Goal: Information Seeking & Learning: Learn about a topic

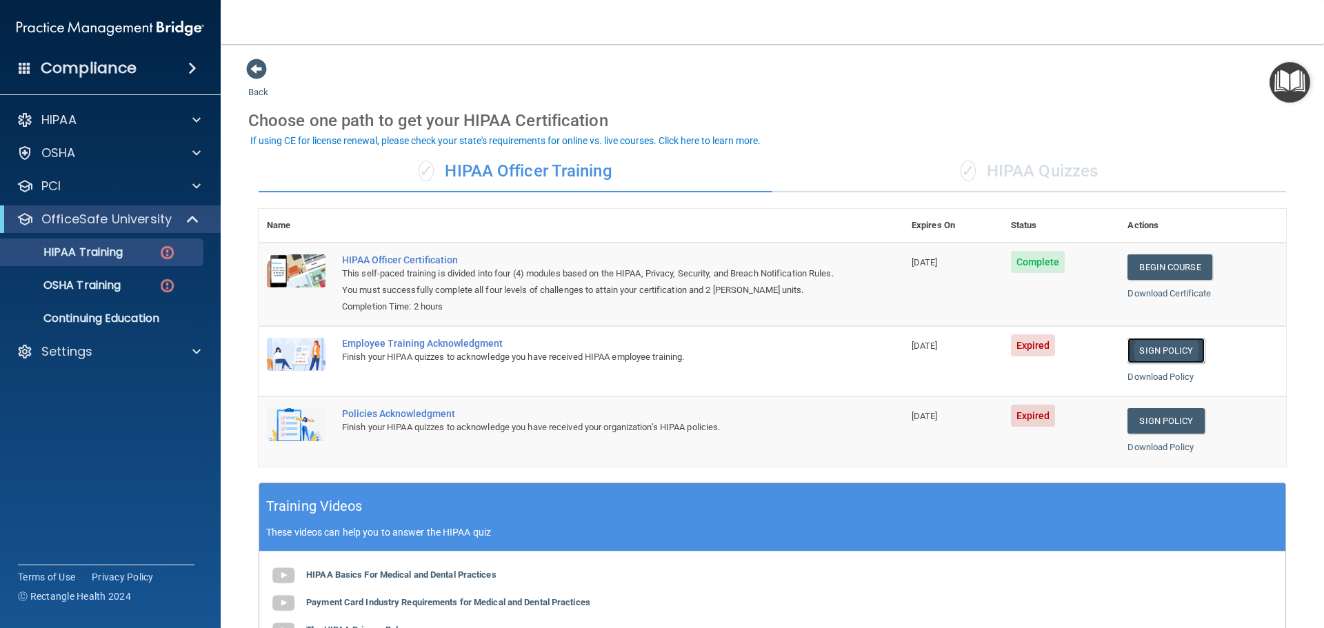
click at [1151, 348] on link "Sign Policy" at bounding box center [1166, 351] width 77 height 26
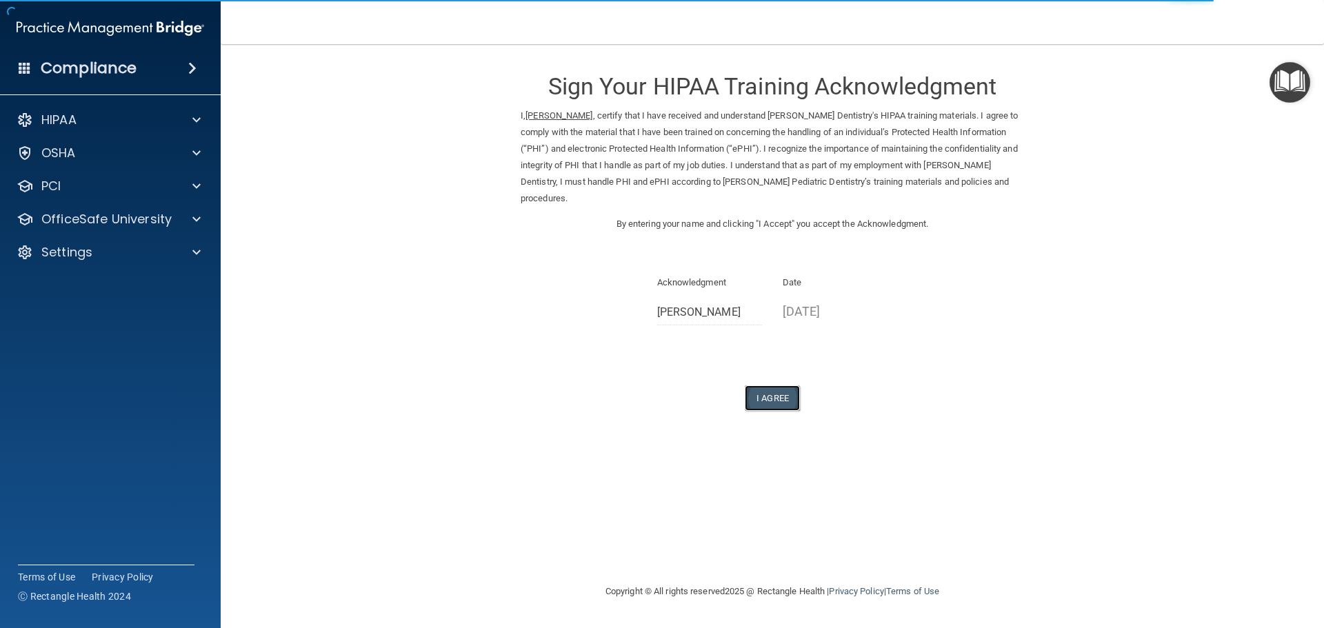
click at [763, 406] on button "I Agree" at bounding box center [772, 398] width 55 height 26
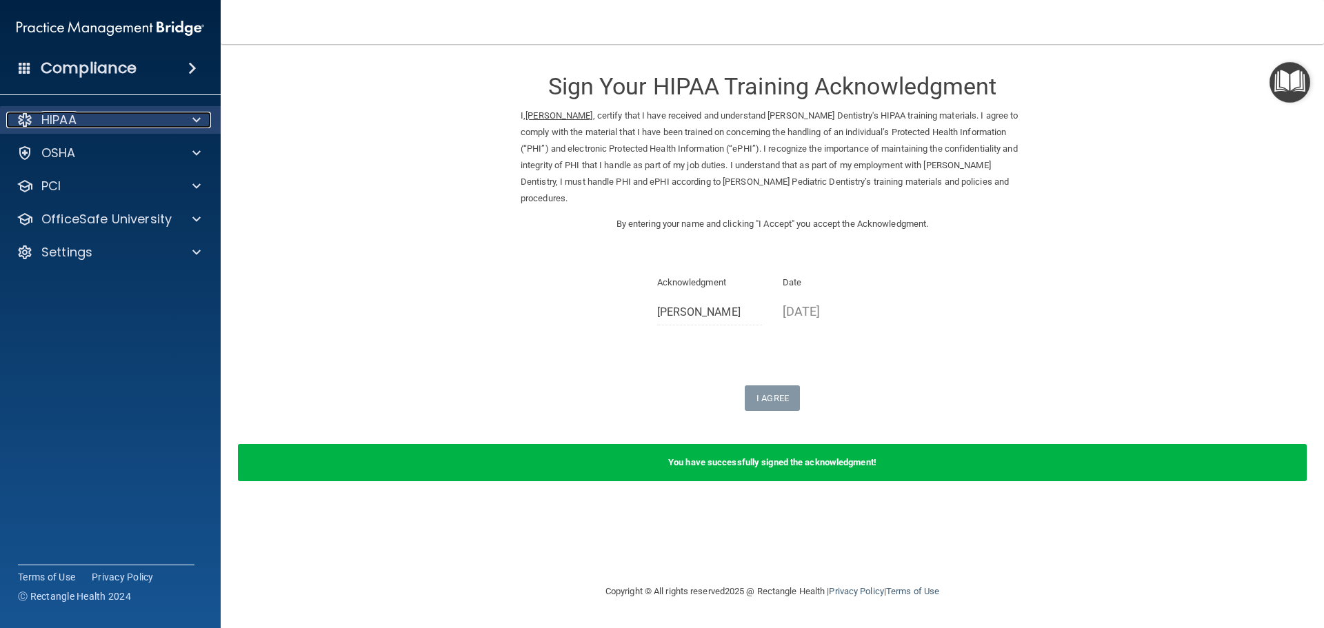
click at [63, 125] on p "HIPAA" at bounding box center [58, 120] width 35 height 17
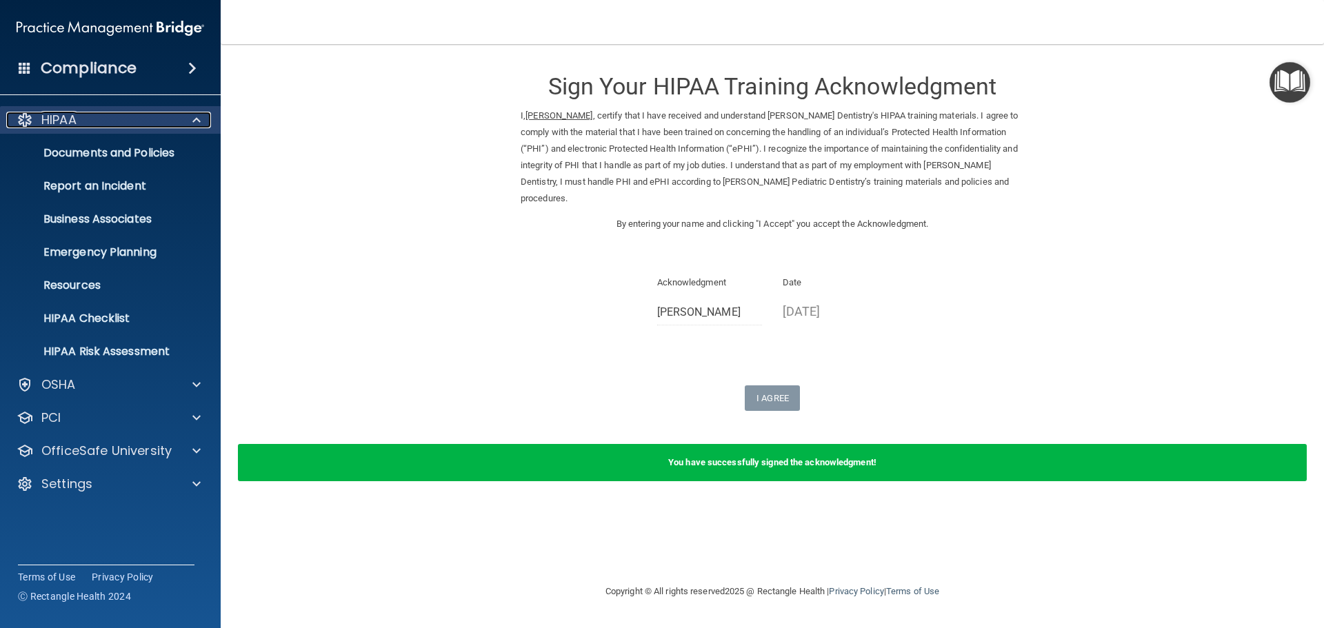
click at [132, 117] on div "HIPAA" at bounding box center [91, 120] width 171 height 17
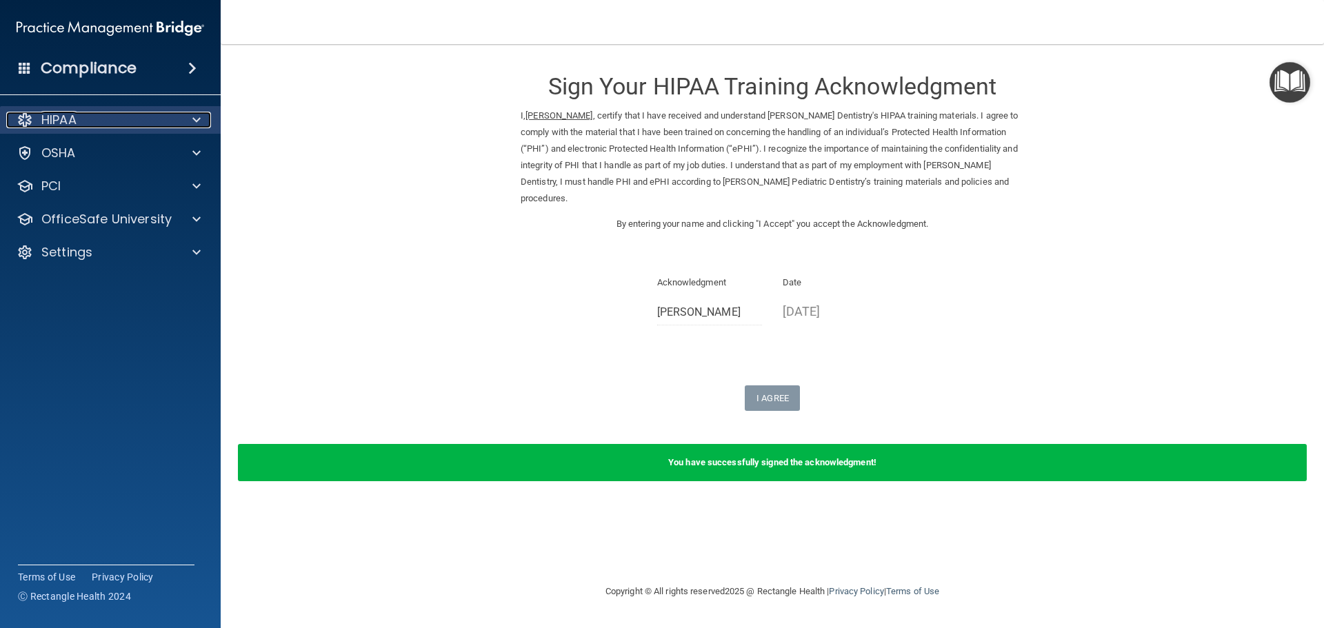
click at [92, 112] on div "HIPAA" at bounding box center [91, 120] width 171 height 17
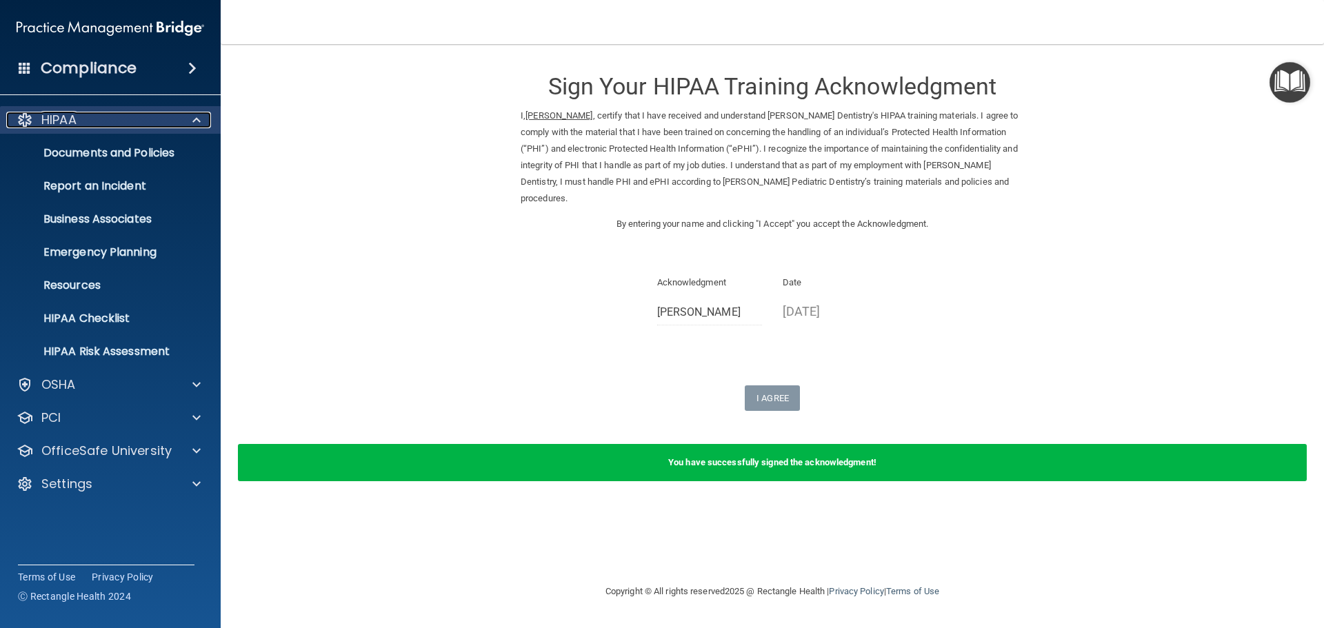
click at [75, 117] on p "HIPAA" at bounding box center [58, 120] width 35 height 17
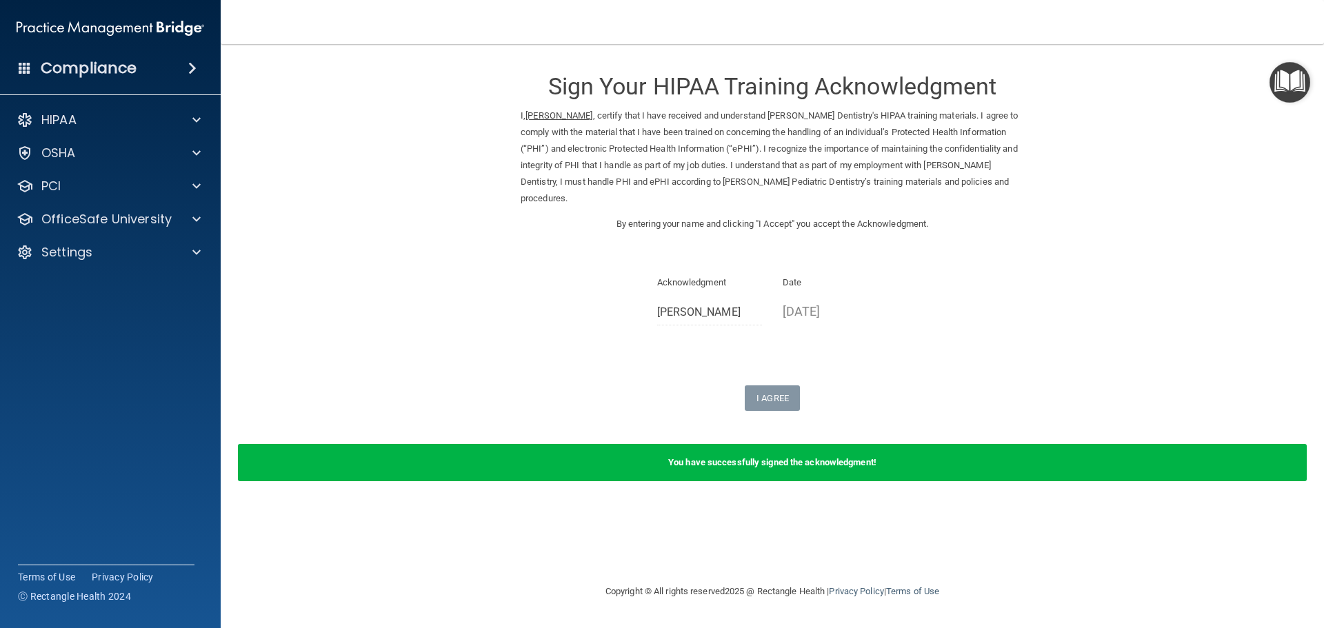
click at [122, 72] on h4 "Compliance" at bounding box center [89, 68] width 96 height 19
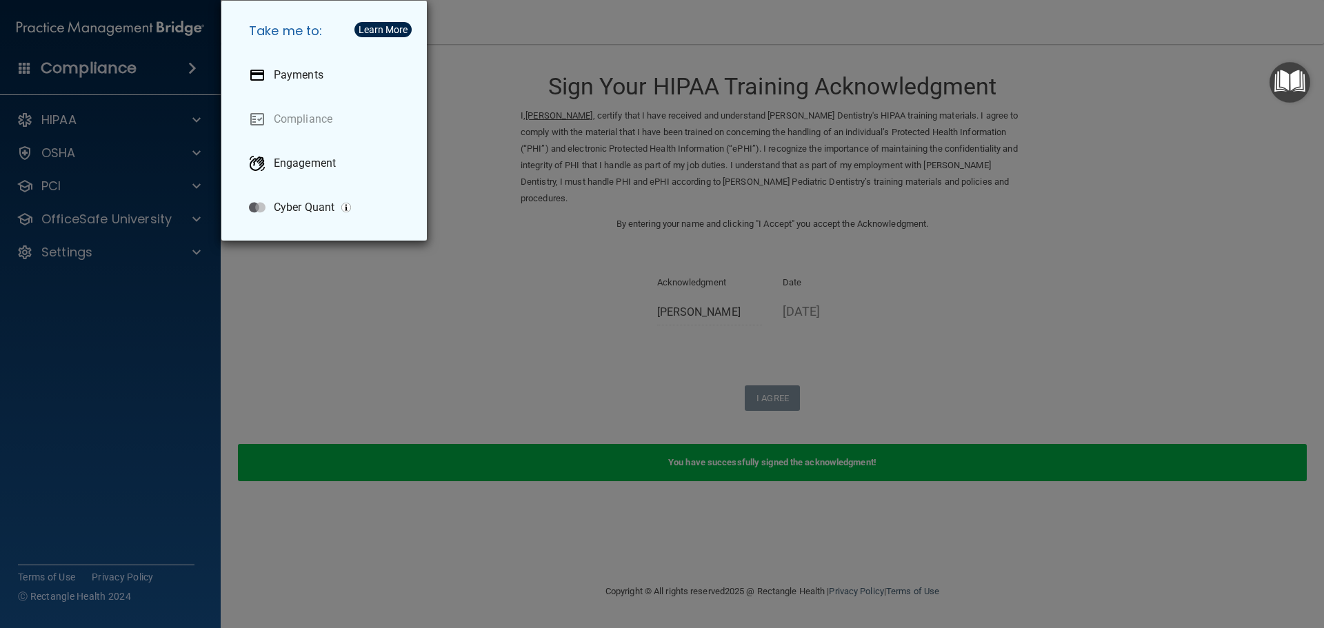
click at [125, 70] on div "Take me to: Payments Compliance Engagement Cyber Quant" at bounding box center [662, 314] width 1324 height 628
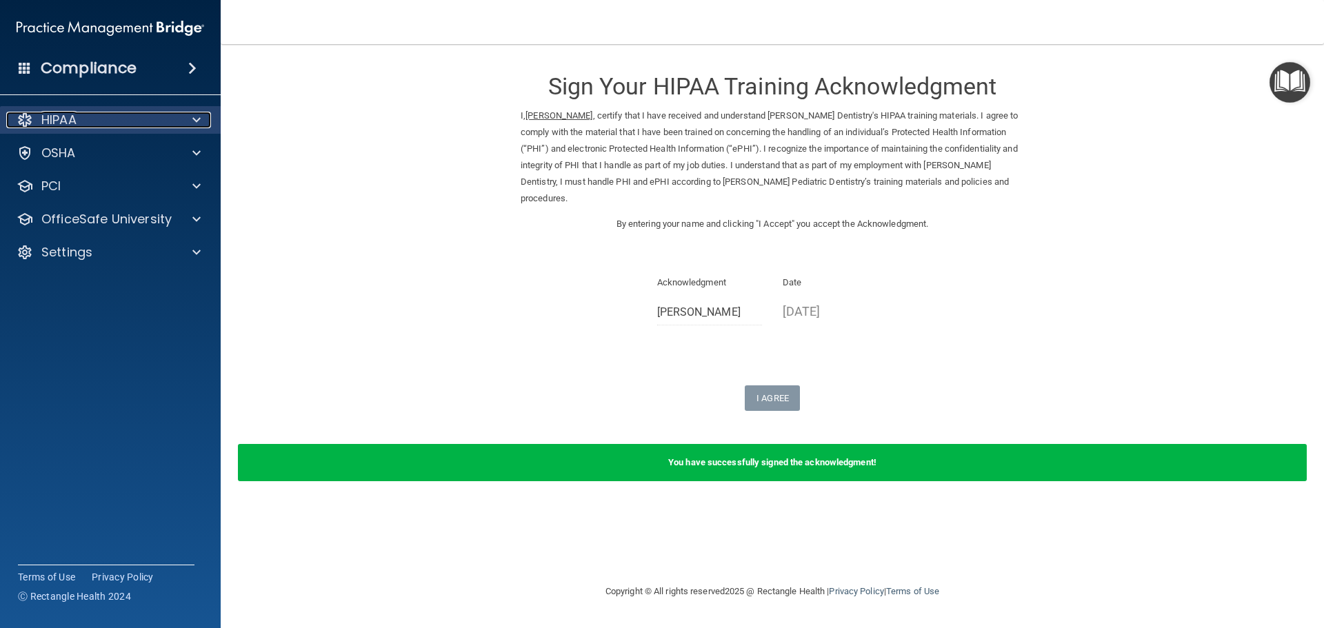
click at [86, 127] on div "HIPAA" at bounding box center [91, 120] width 171 height 17
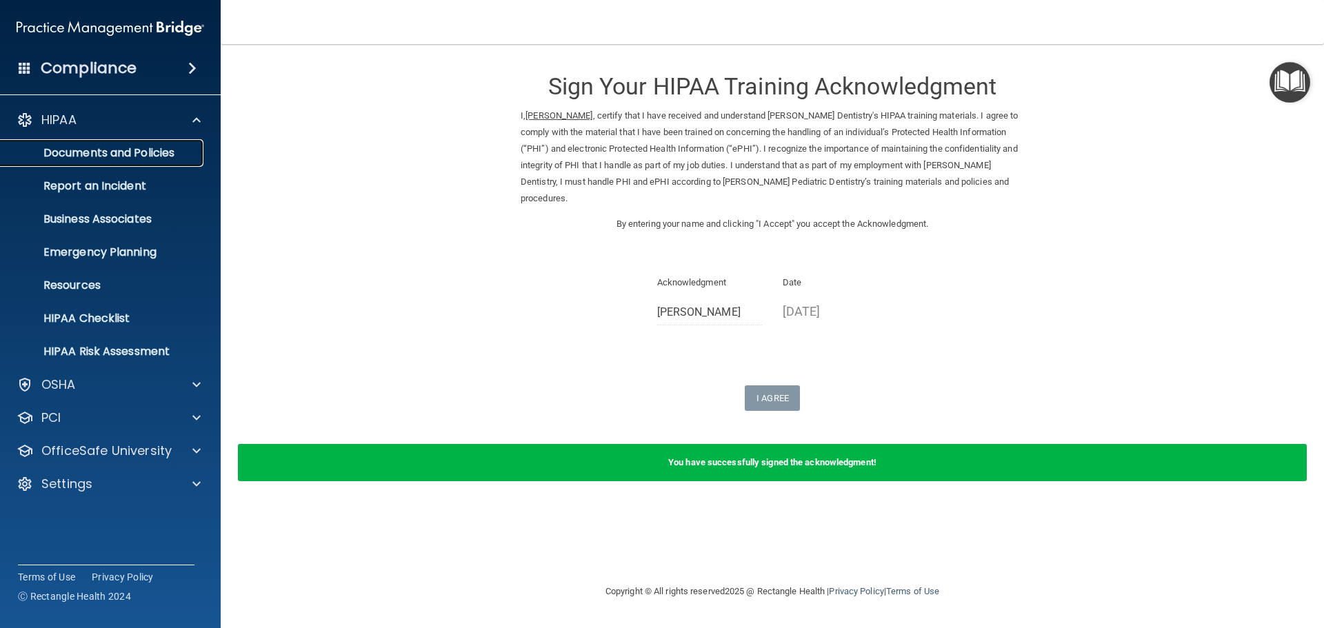
click at [104, 156] on p "Documents and Policies" at bounding box center [103, 153] width 188 height 14
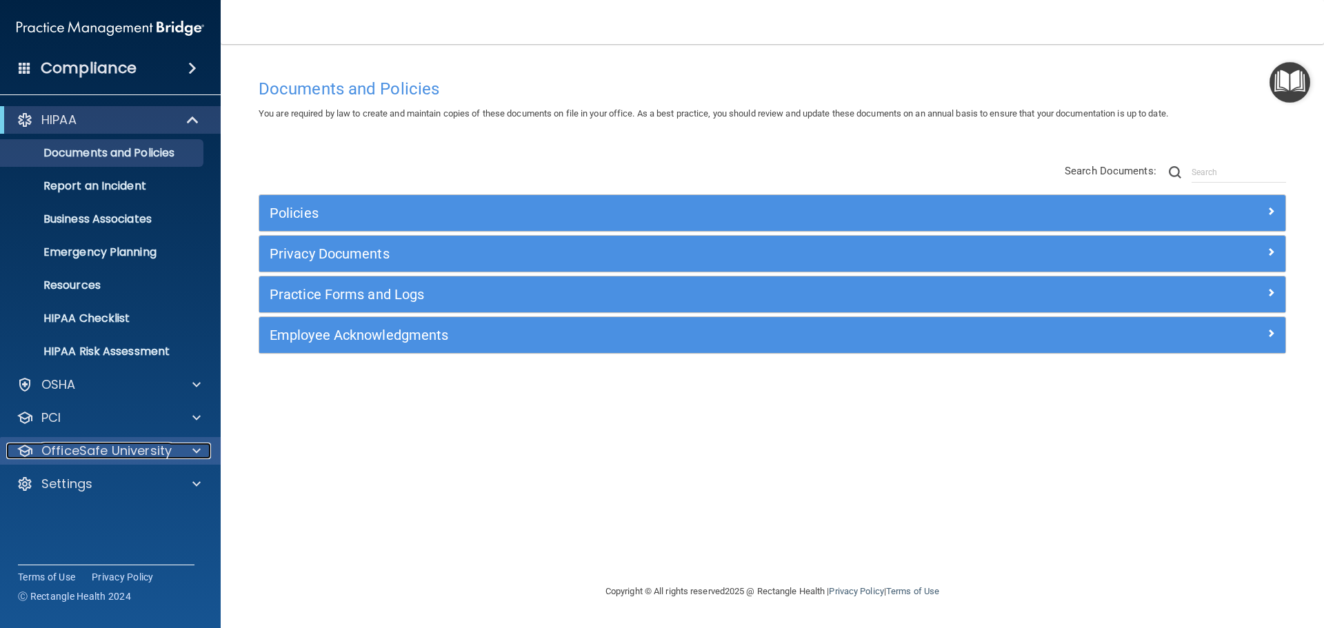
click at [124, 457] on p "OfficeSafe University" at bounding box center [106, 451] width 130 height 17
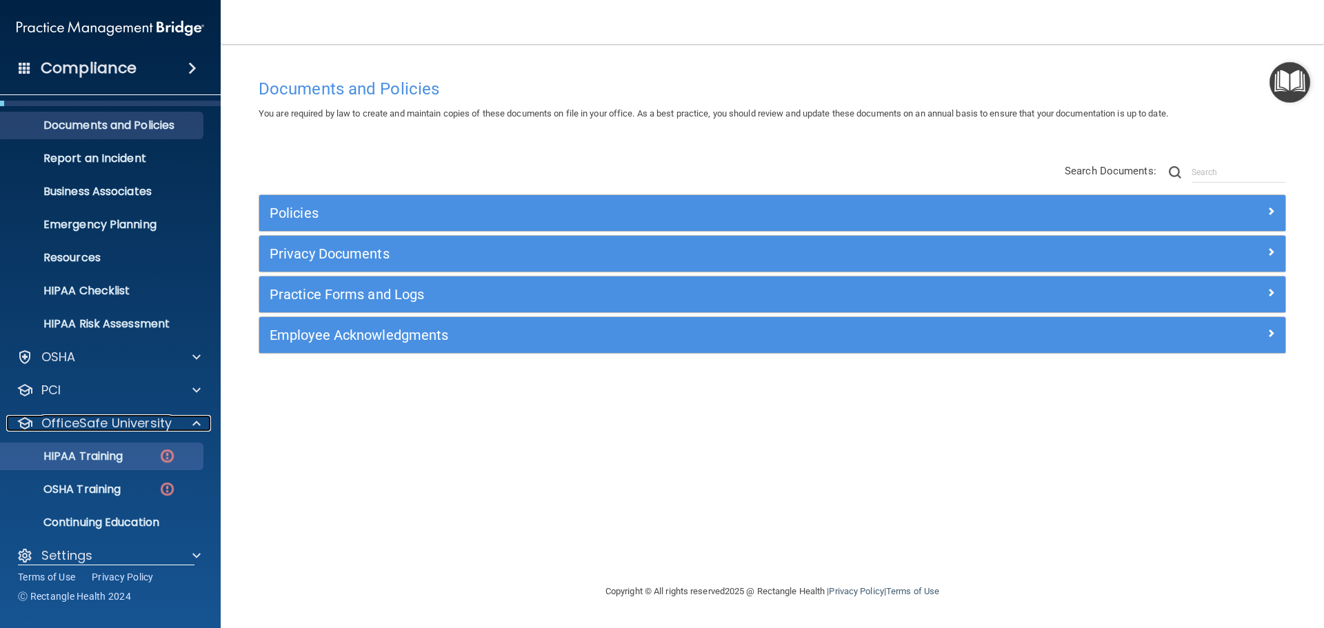
scroll to position [43, 0]
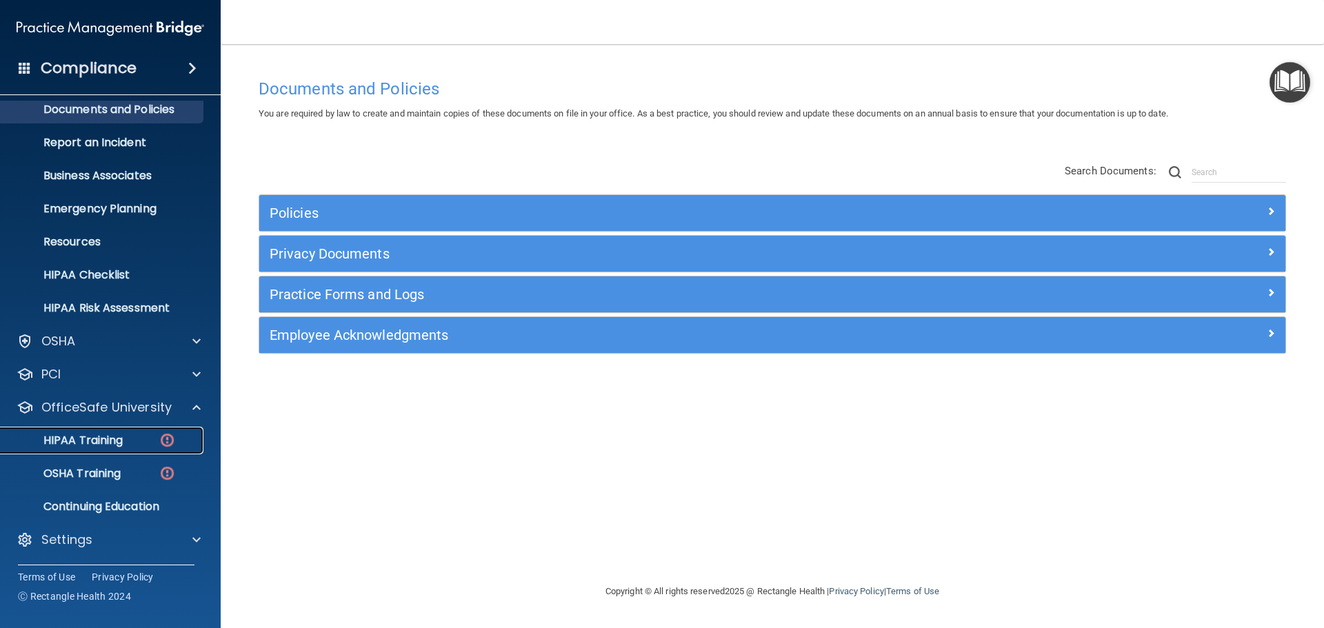
click at [132, 441] on div "HIPAA Training" at bounding box center [103, 441] width 188 height 14
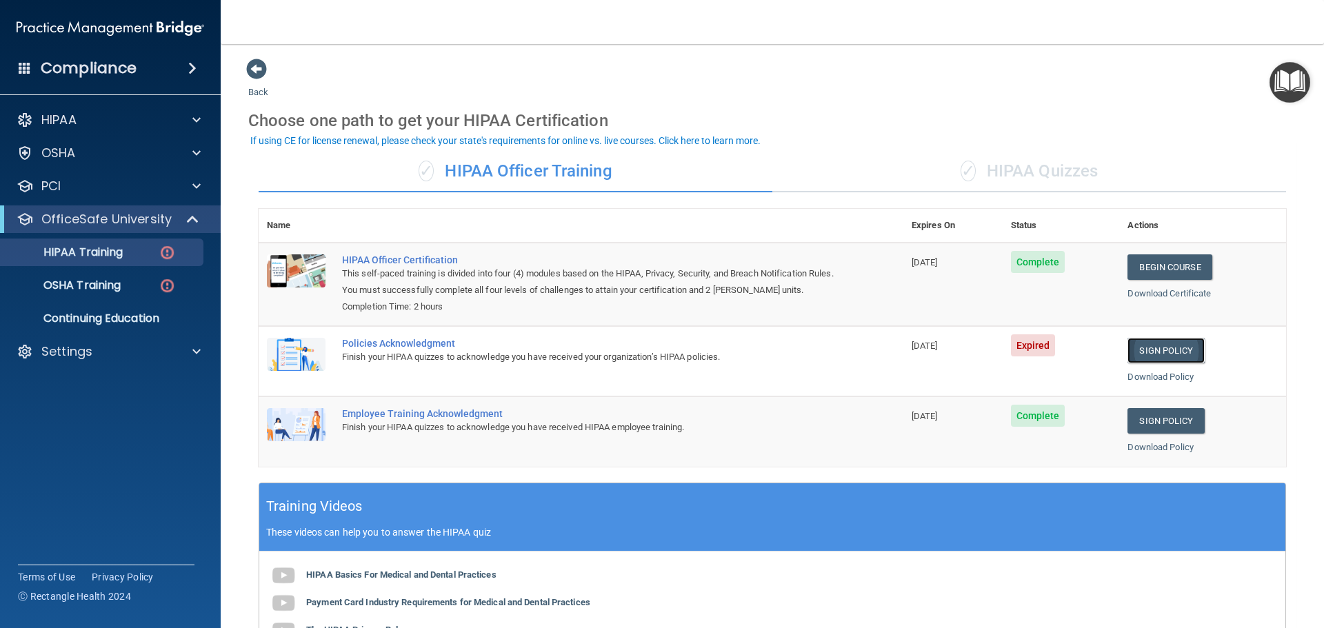
click at [1158, 354] on link "Sign Policy" at bounding box center [1166, 351] width 77 height 26
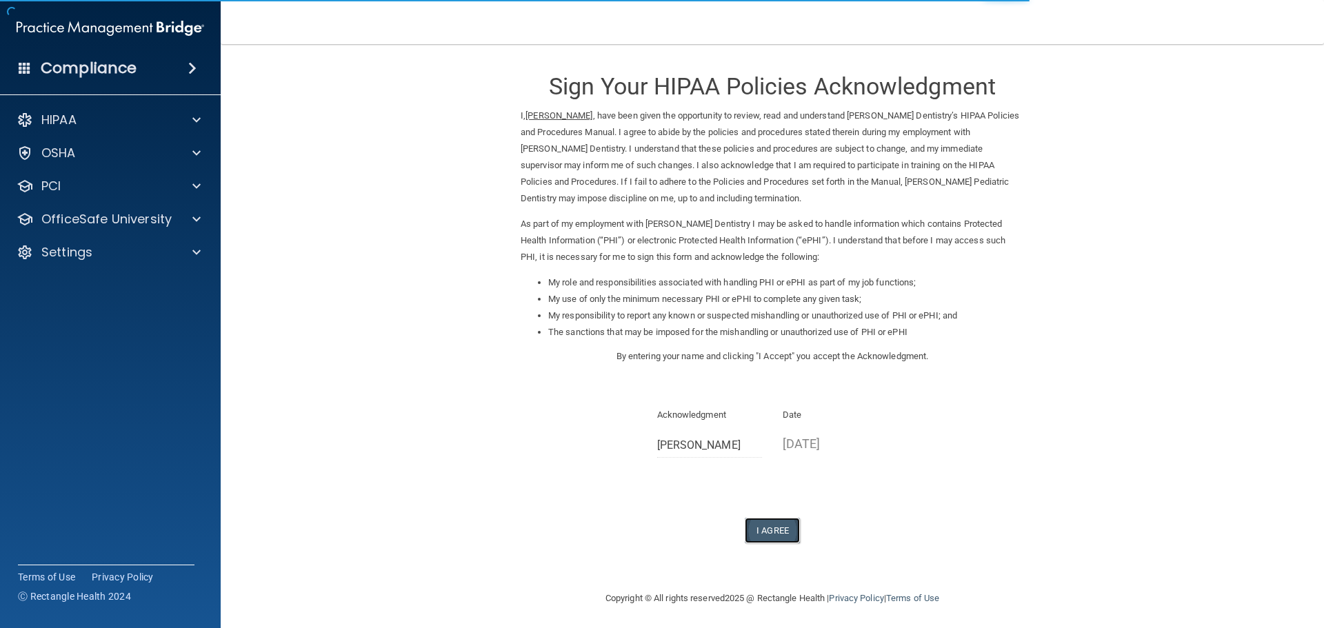
click at [766, 527] on button "I Agree" at bounding box center [772, 531] width 55 height 26
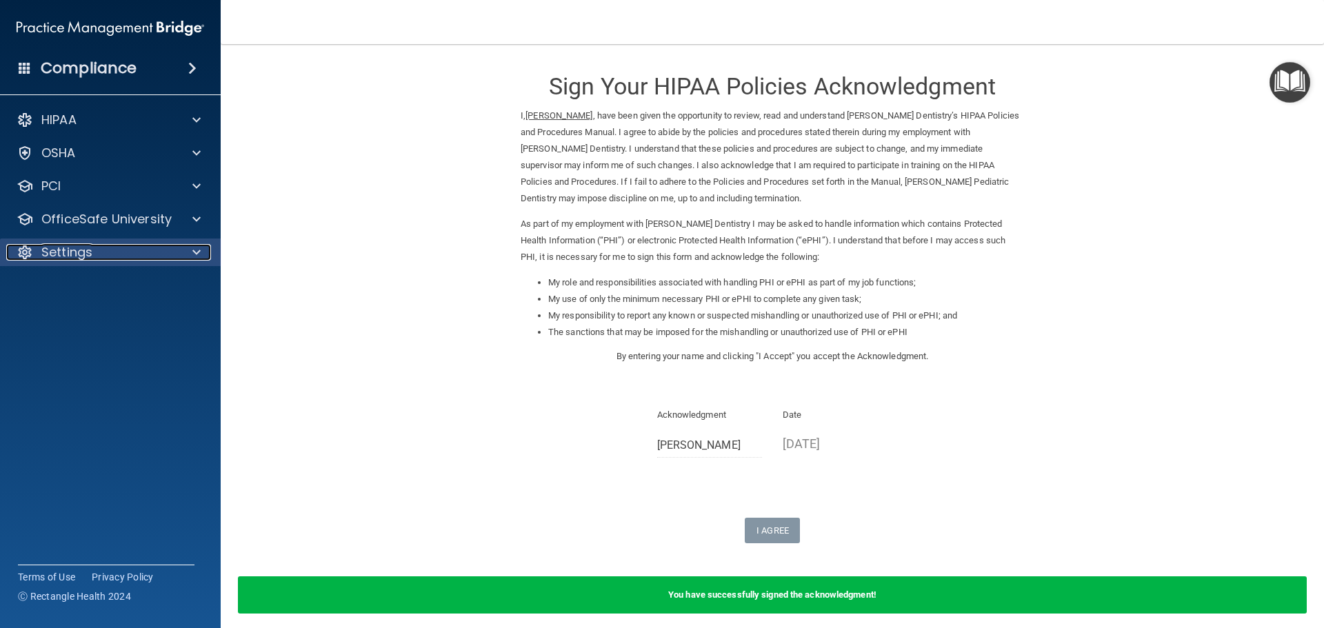
click at [193, 252] on span at bounding box center [196, 252] width 8 height 17
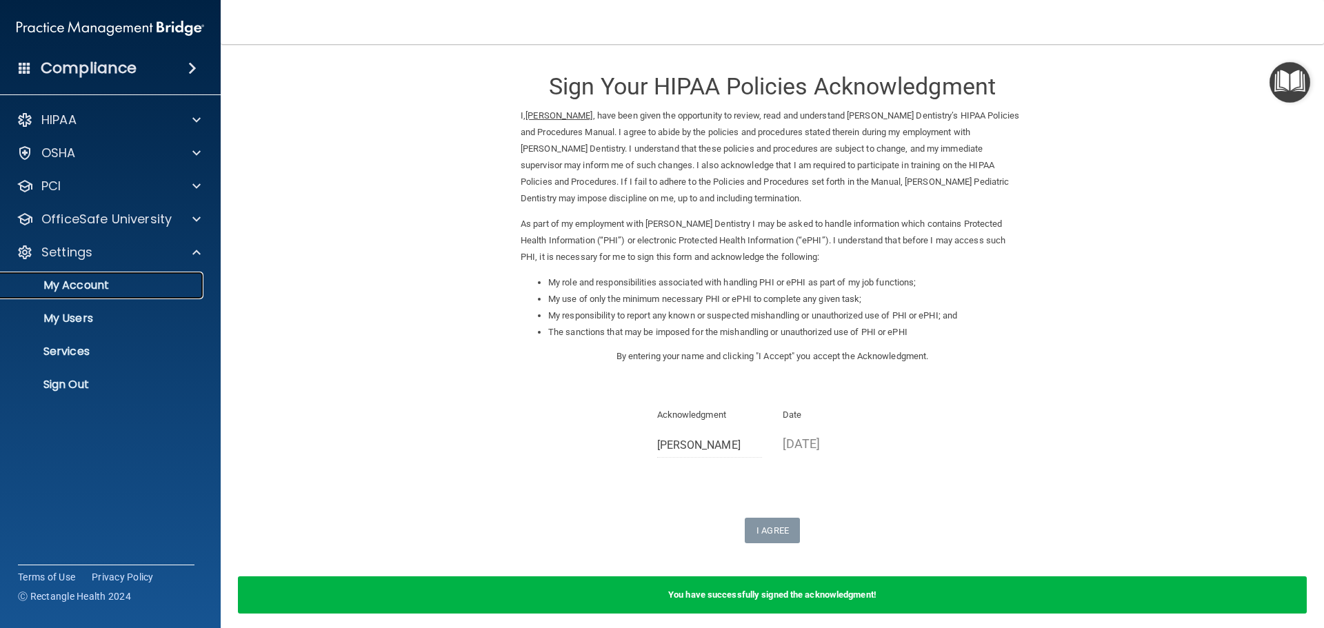
click at [101, 281] on p "My Account" at bounding box center [103, 286] width 188 height 14
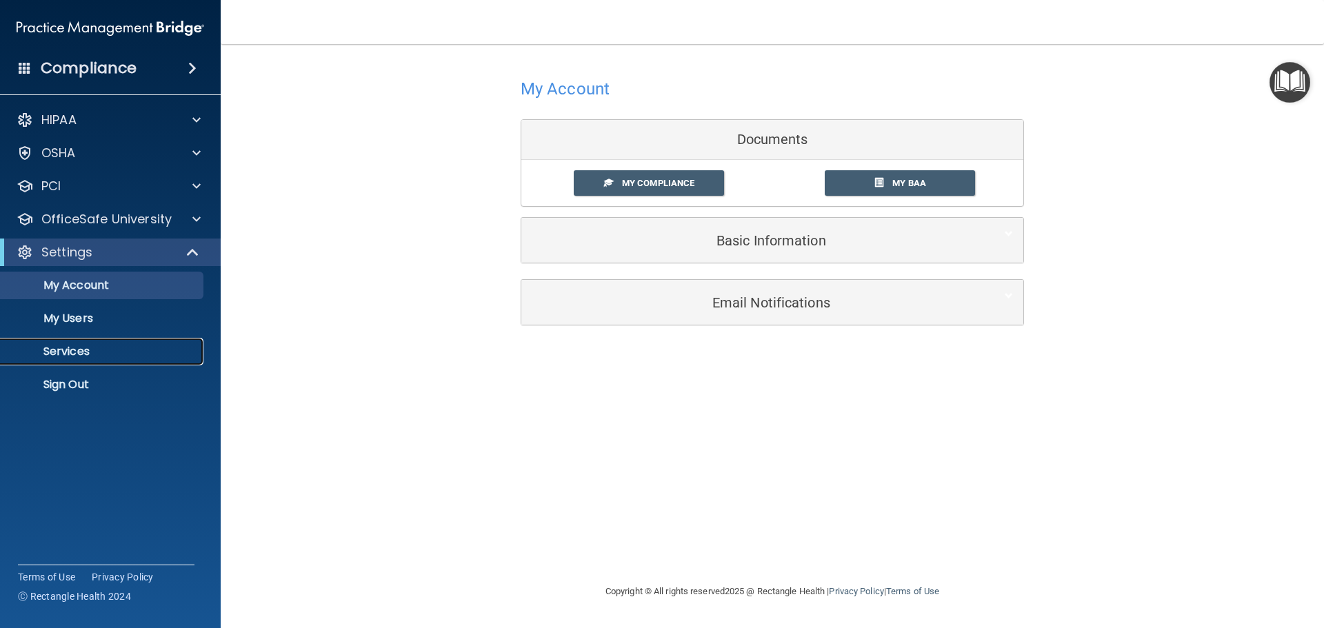
click at [65, 349] on p "Services" at bounding box center [103, 352] width 188 height 14
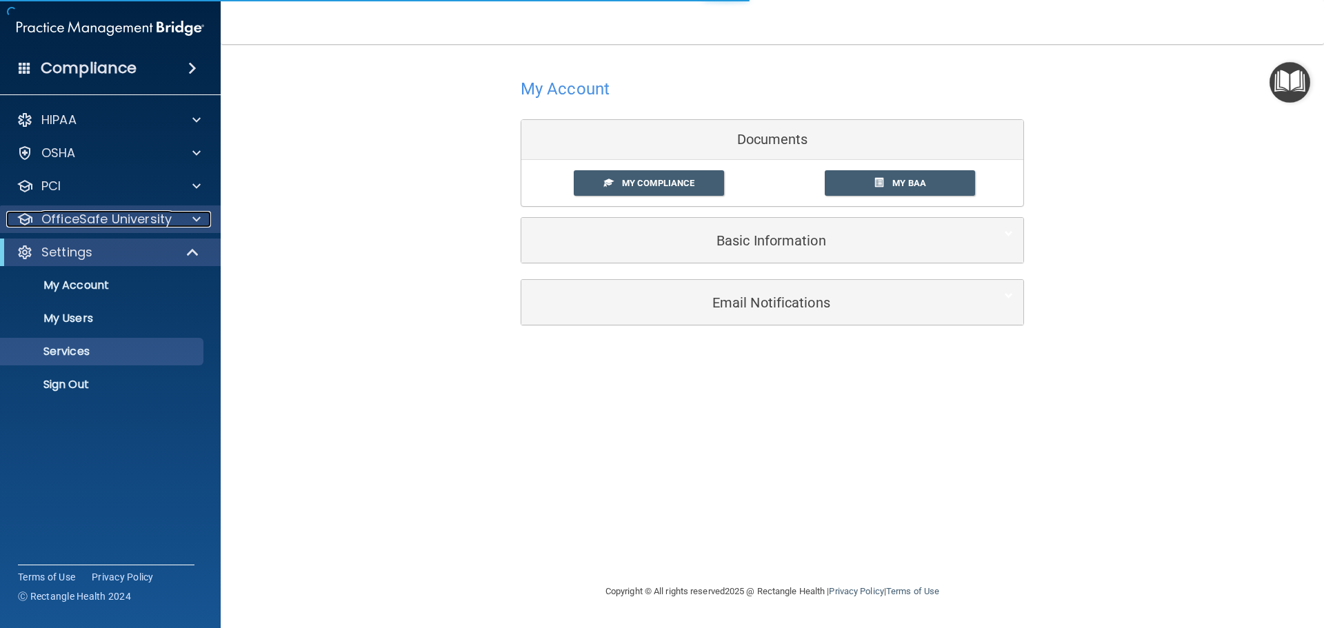
click at [125, 226] on p "OfficeSafe University" at bounding box center [106, 219] width 130 height 17
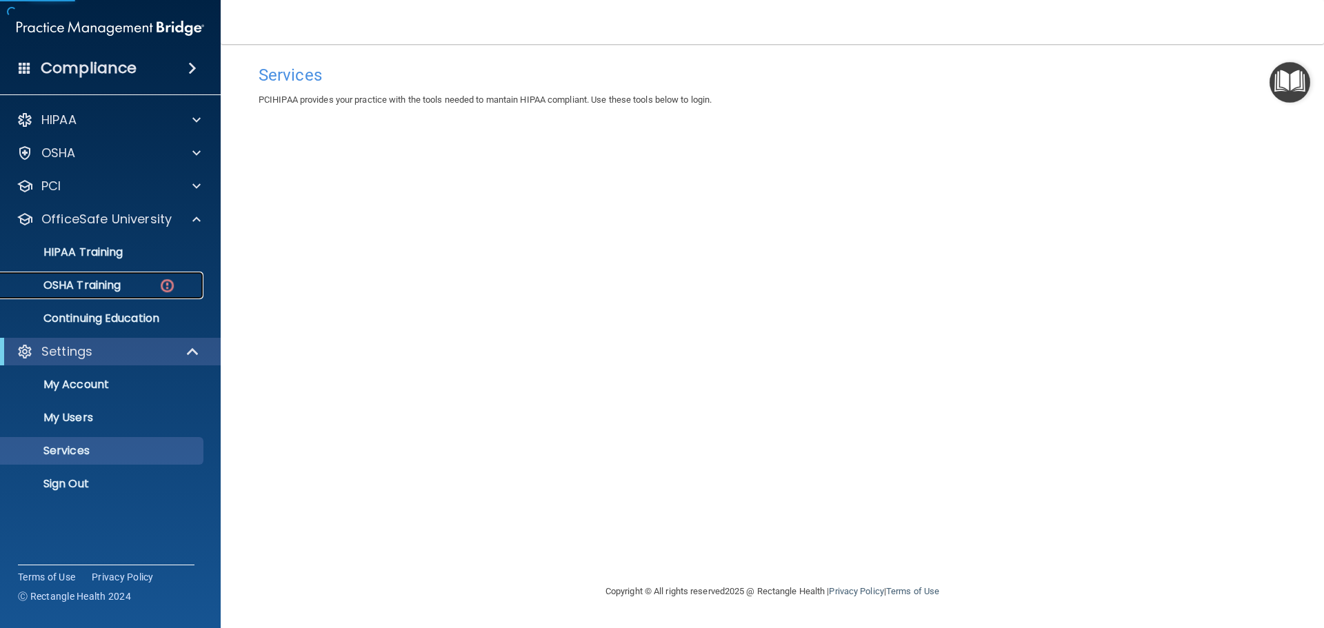
click at [118, 288] on p "OSHA Training" at bounding box center [65, 286] width 112 height 14
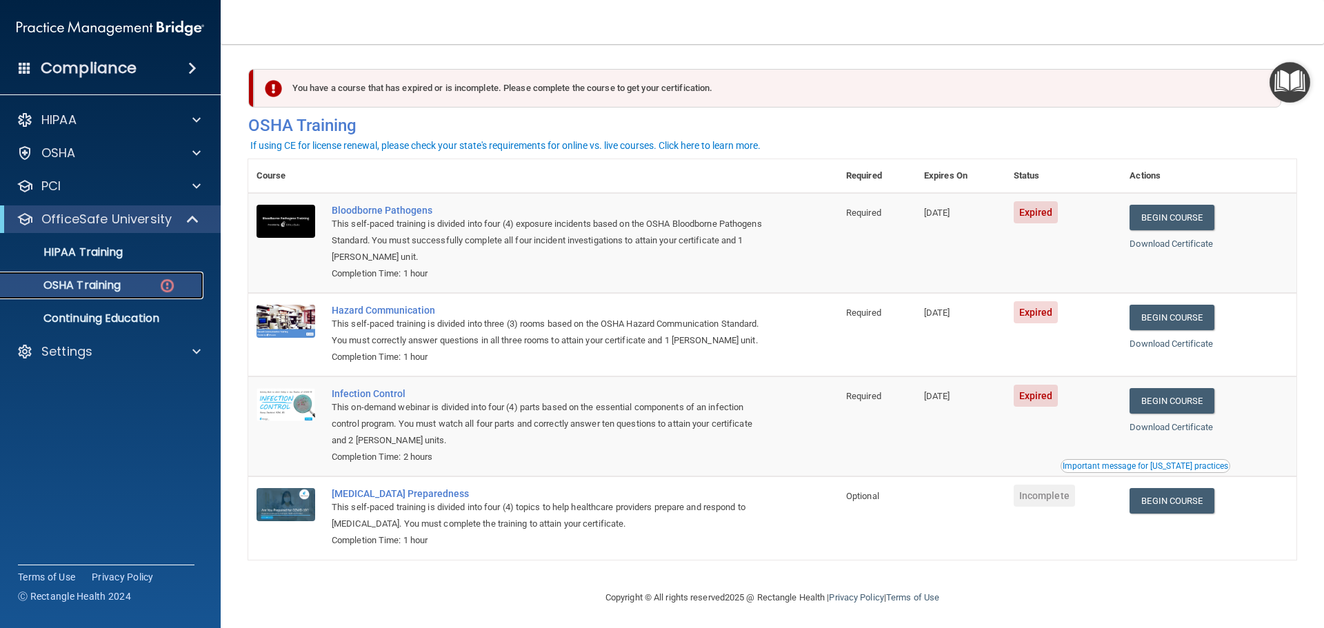
scroll to position [23, 0]
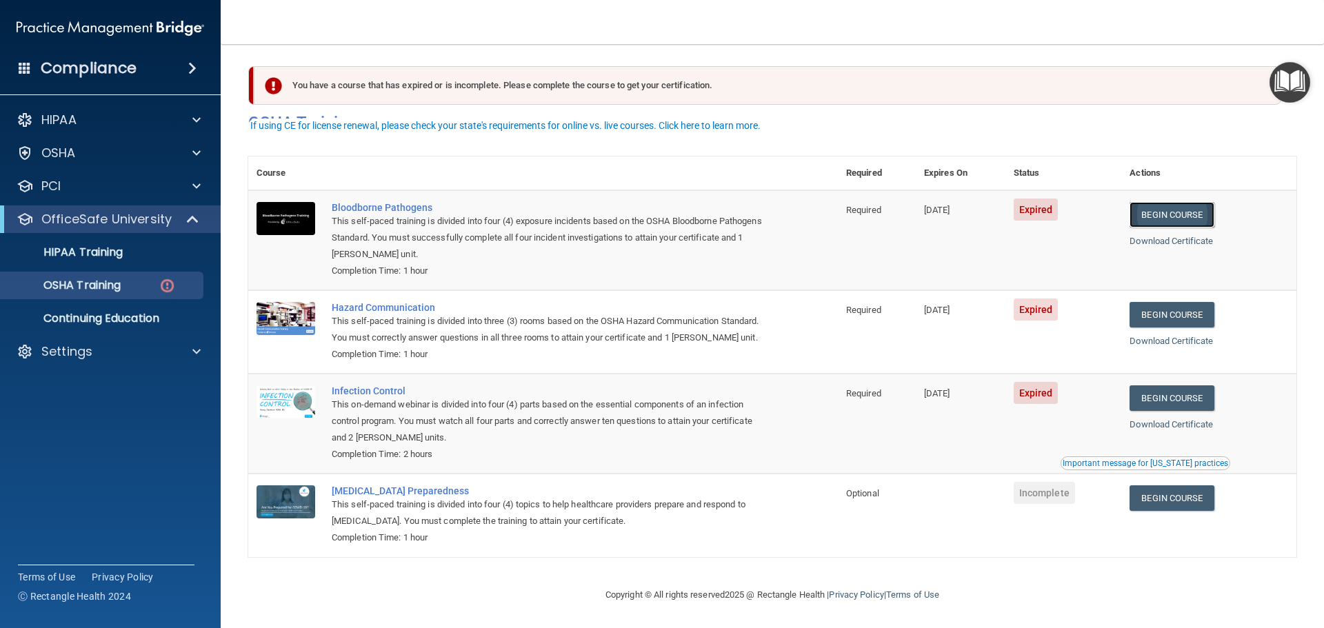
click at [1168, 202] on link "Begin Course" at bounding box center [1172, 215] width 84 height 26
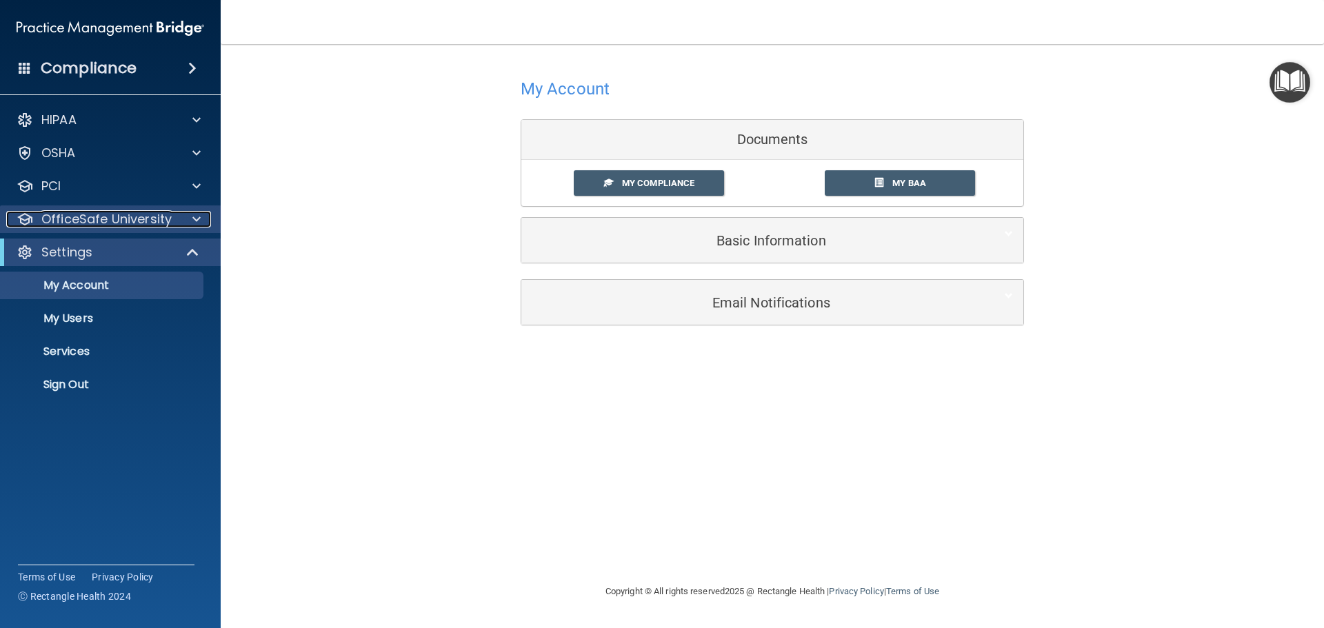
click at [207, 214] on div at bounding box center [194, 219] width 34 height 17
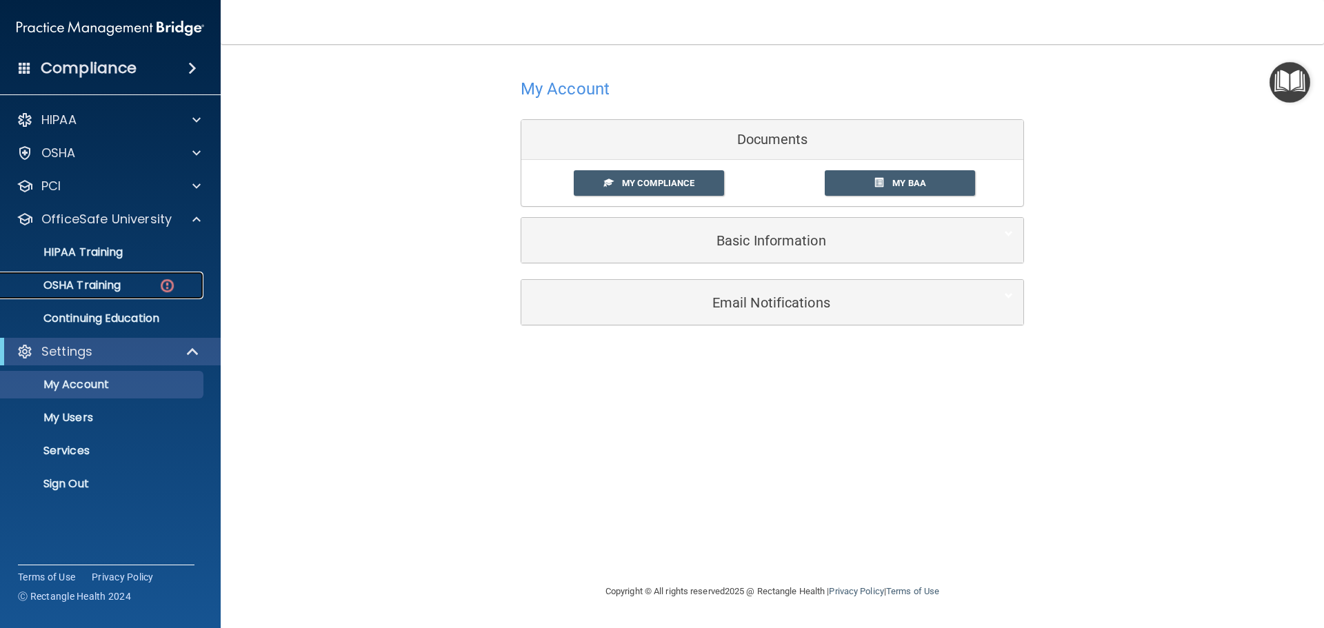
click at [110, 290] on p "OSHA Training" at bounding box center [65, 286] width 112 height 14
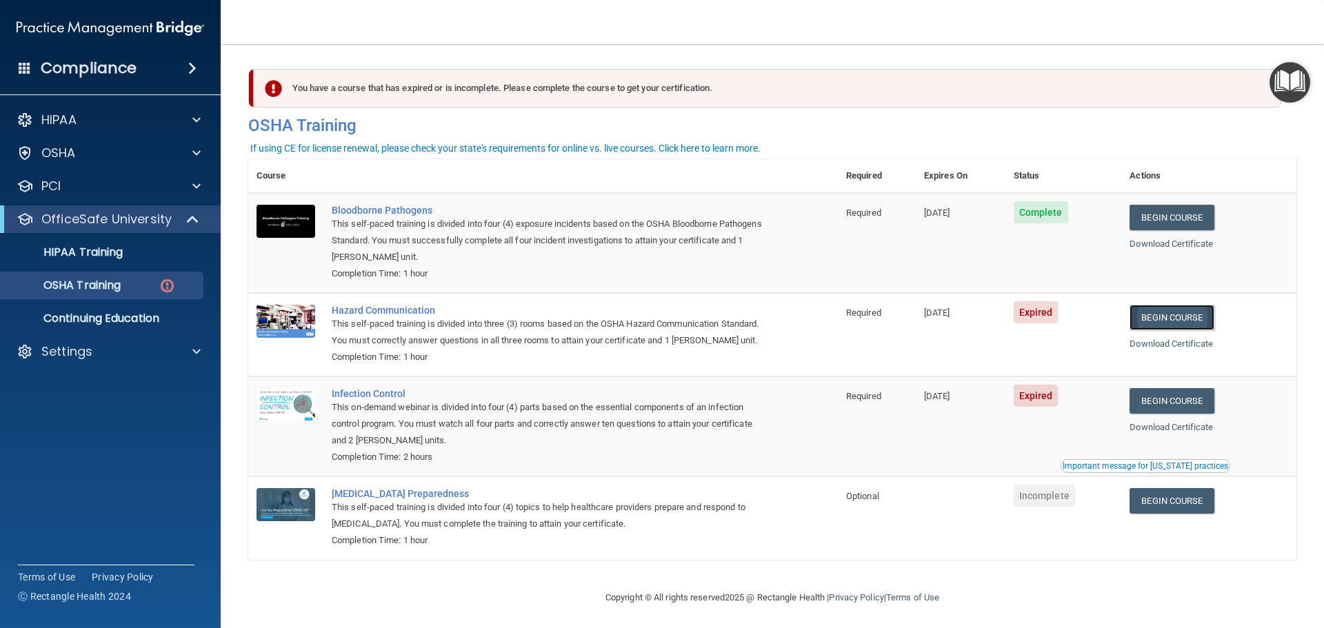
click at [1170, 315] on link "Begin Course" at bounding box center [1172, 318] width 84 height 26
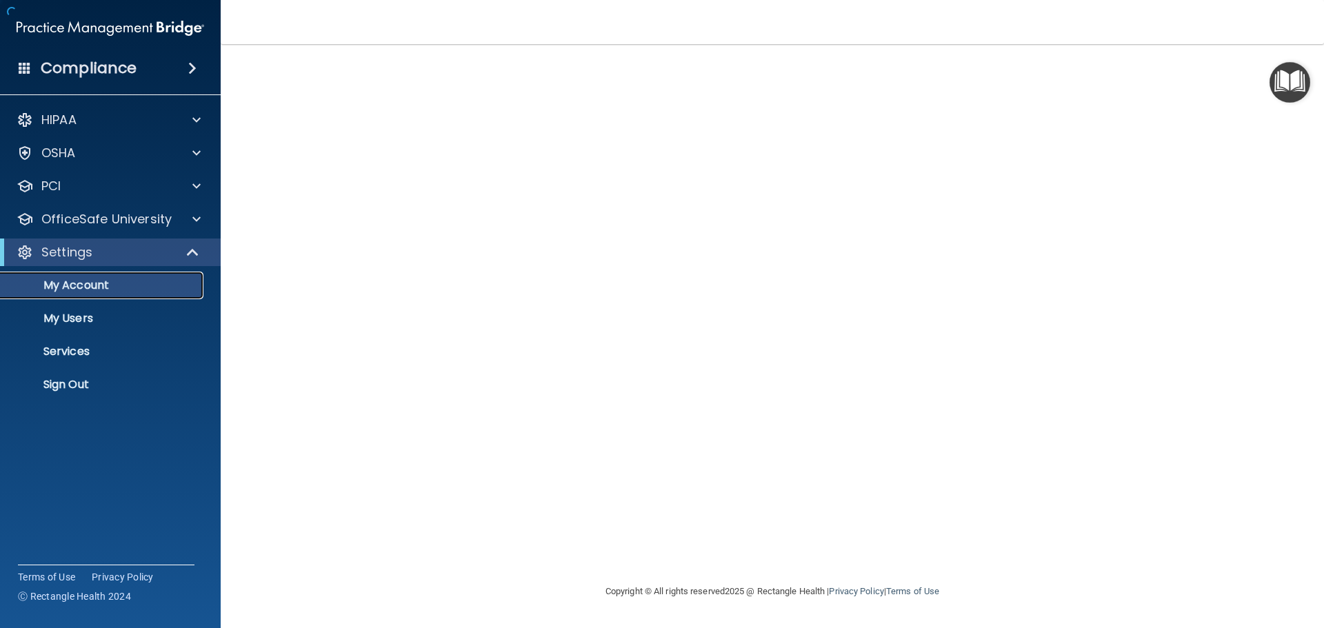
click at [83, 285] on p "My Account" at bounding box center [103, 286] width 188 height 14
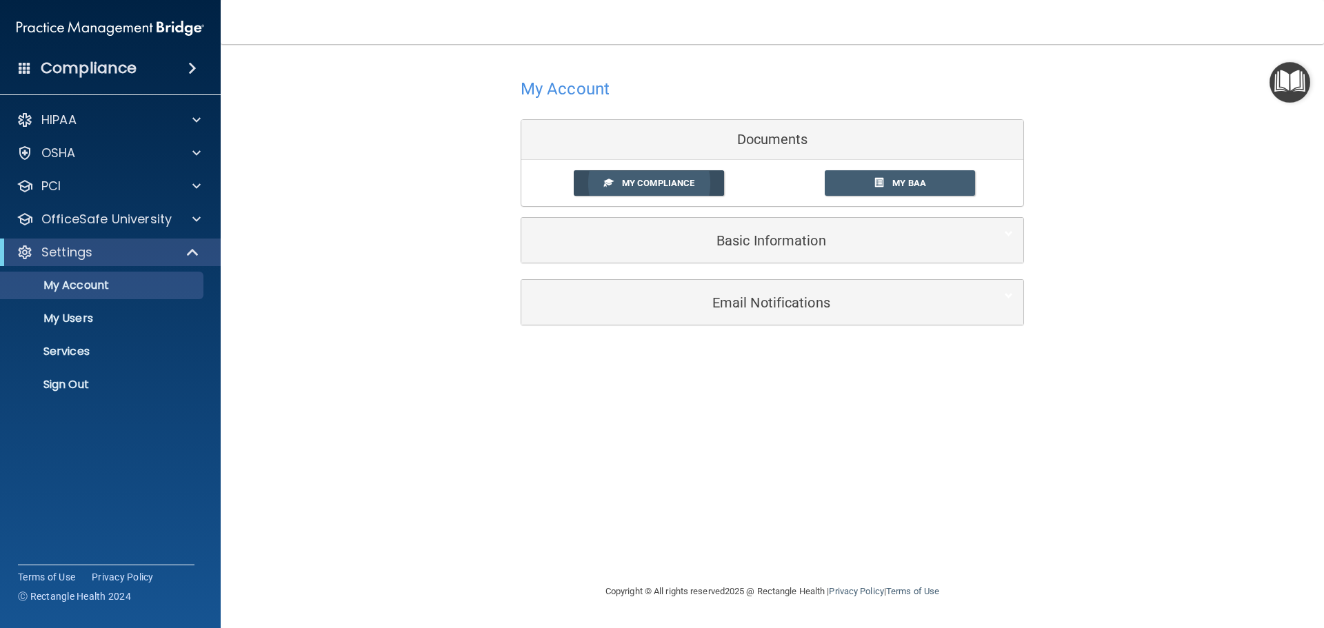
click at [661, 180] on span "My Compliance" at bounding box center [658, 183] width 72 height 10
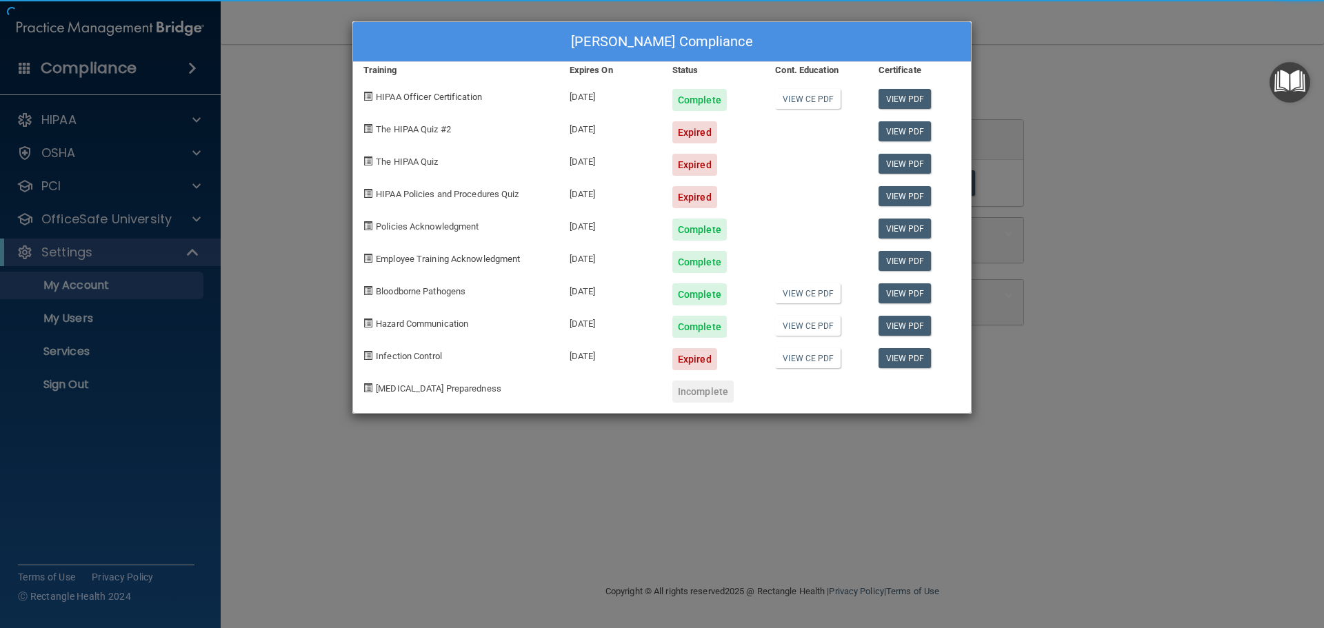
click at [98, 214] on div "Julie Nies's Compliance Training Expires On Status Cont. Education Certificate …" at bounding box center [662, 314] width 1324 height 628
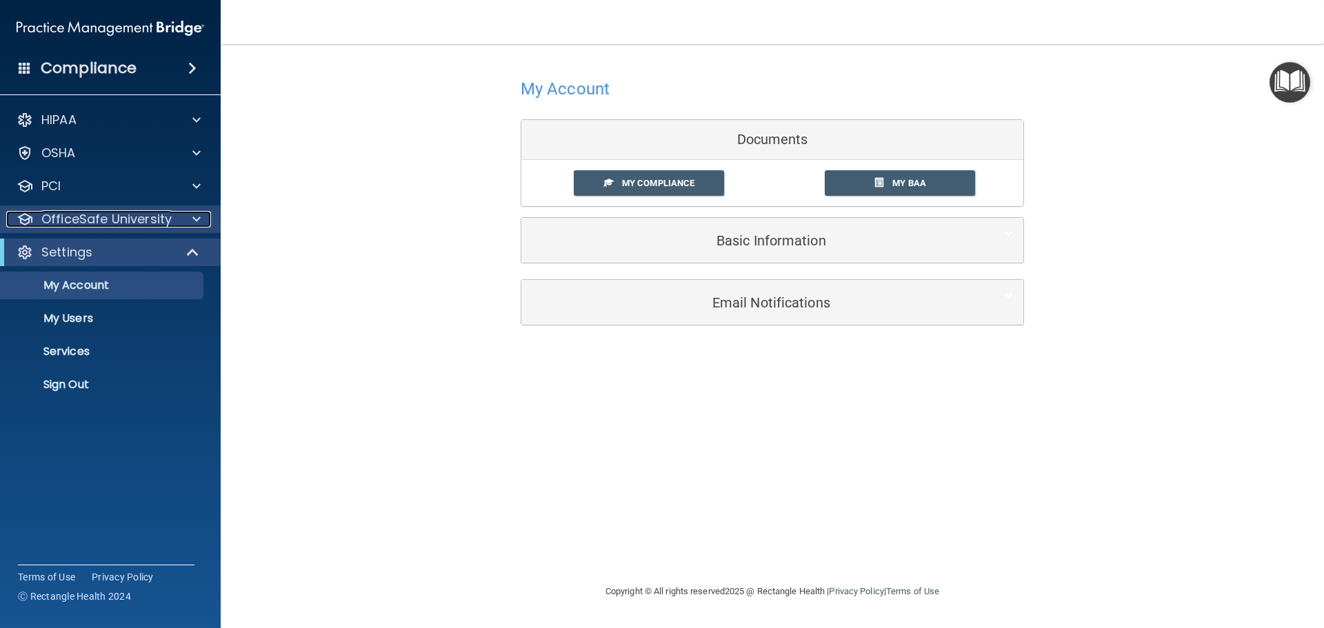
click at [50, 221] on p "OfficeSafe University" at bounding box center [106, 219] width 130 height 17
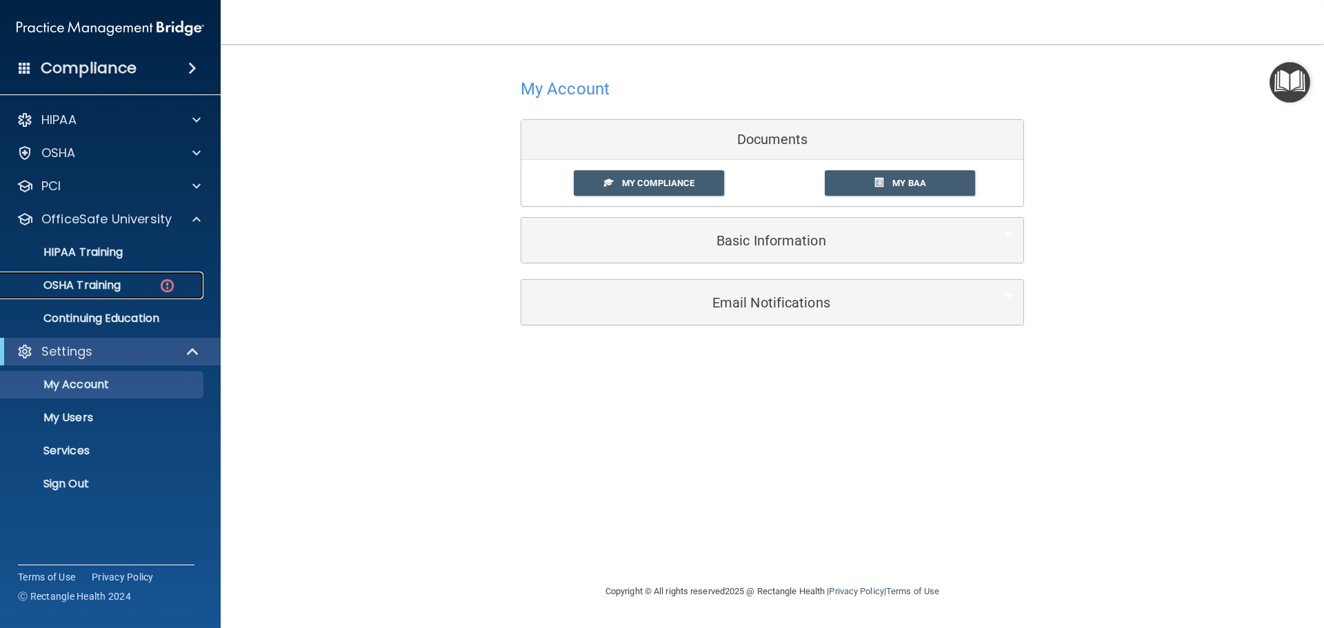
click at [71, 280] on p "OSHA Training" at bounding box center [65, 286] width 112 height 14
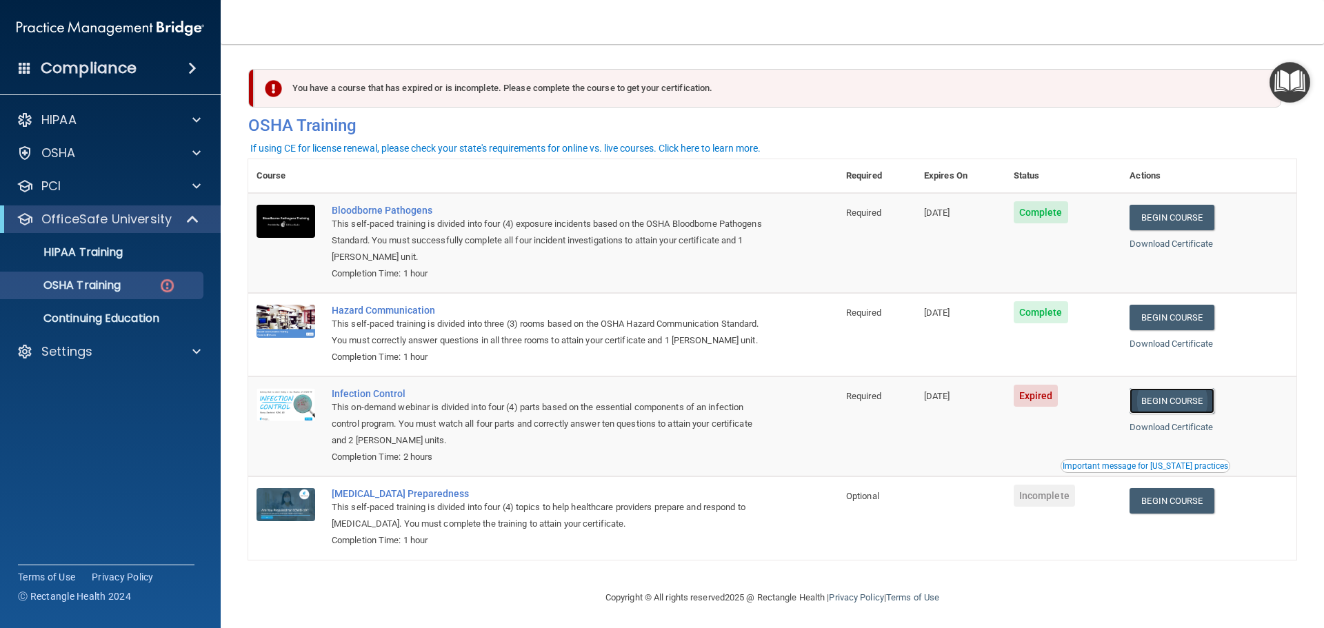
click at [1186, 414] on link "Begin Course" at bounding box center [1172, 401] width 84 height 26
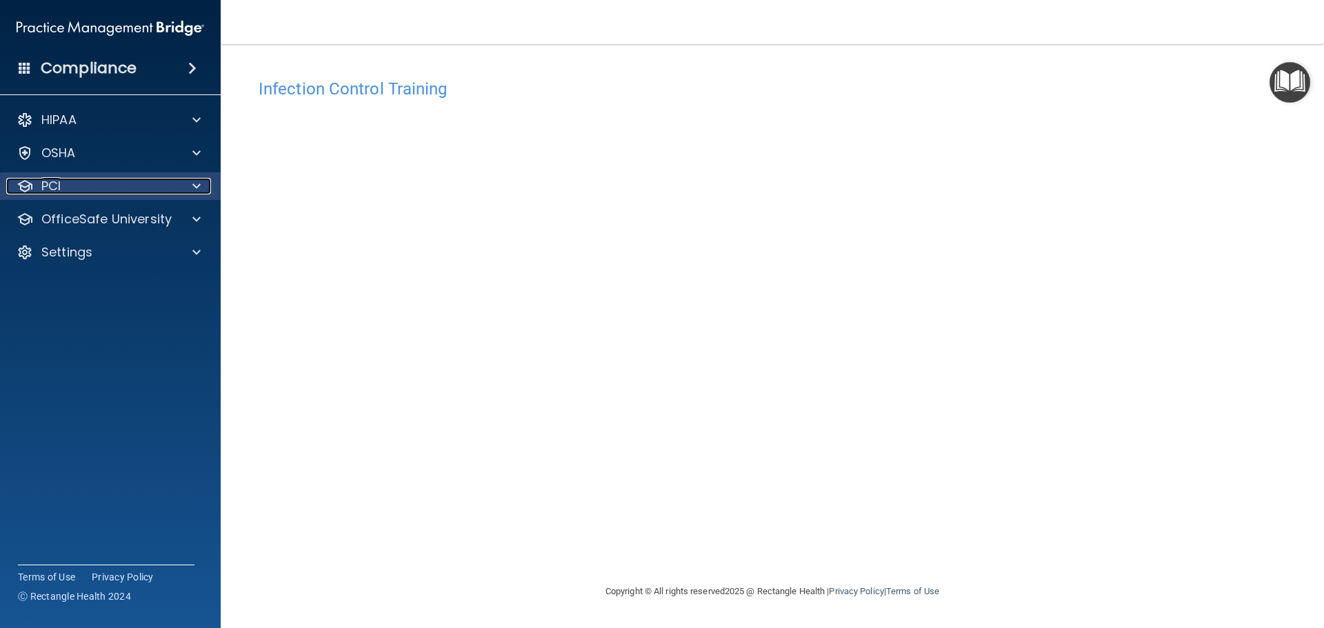
click at [194, 186] on span at bounding box center [196, 186] width 8 height 17
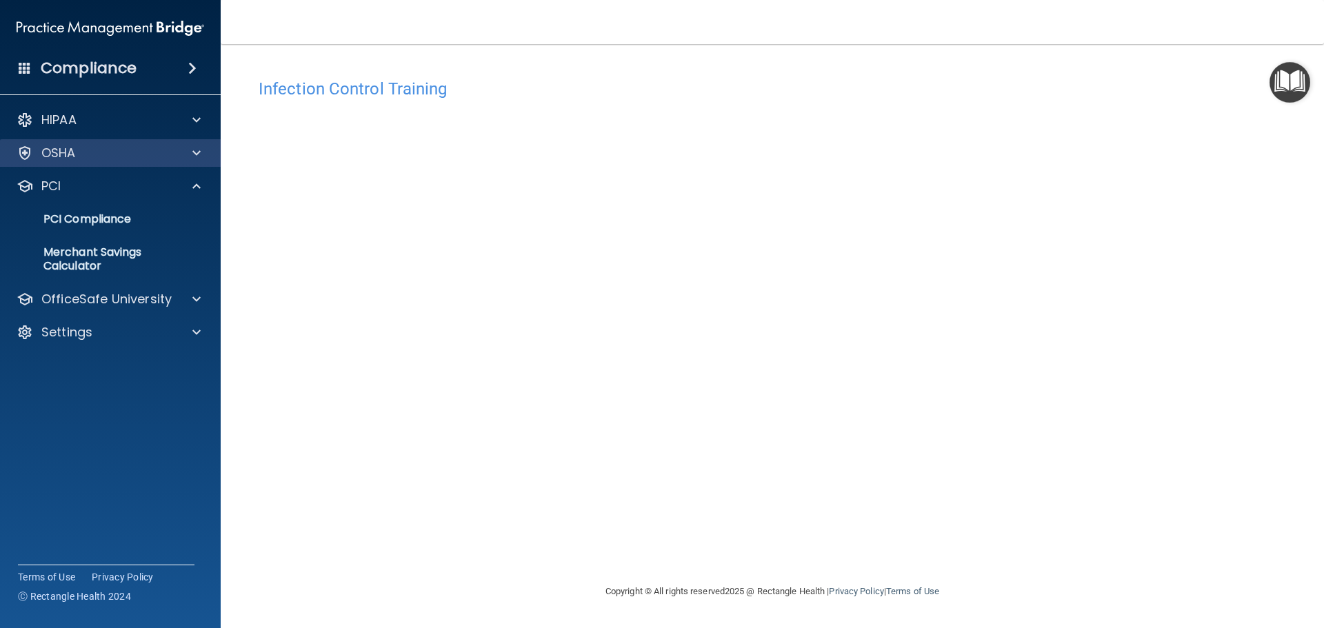
click at [199, 164] on div "OSHA" at bounding box center [110, 153] width 221 height 28
click at [199, 156] on span at bounding box center [196, 153] width 8 height 17
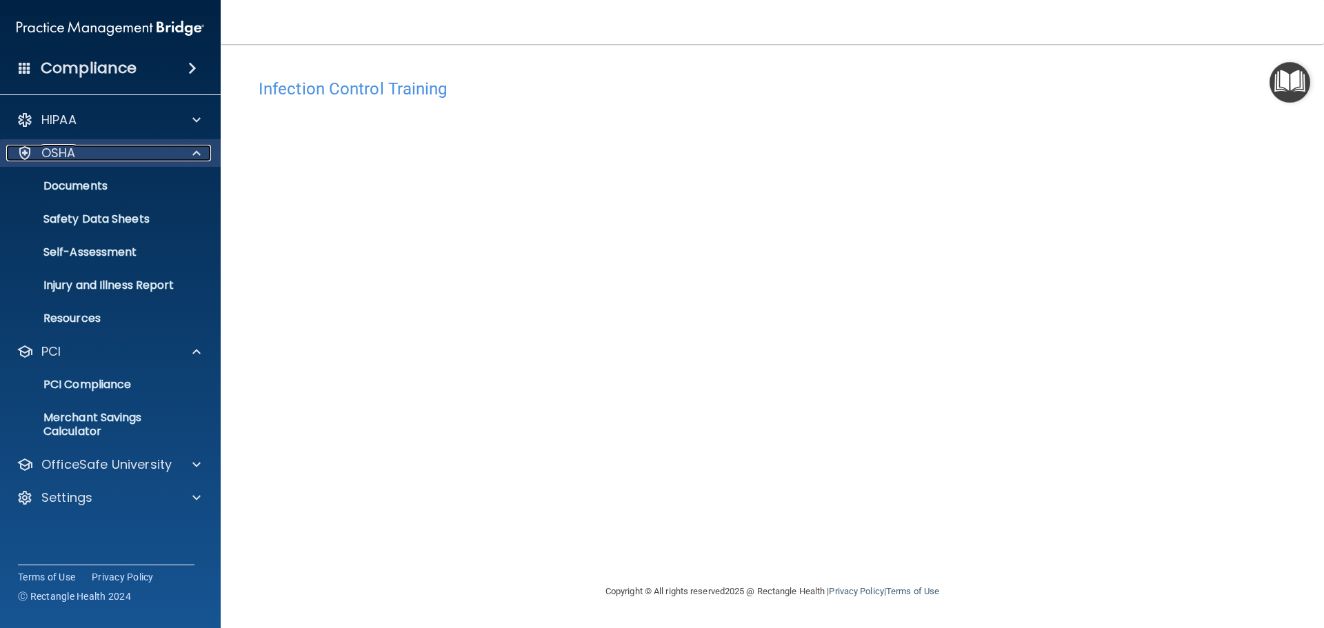
click at [194, 155] on span at bounding box center [196, 153] width 8 height 17
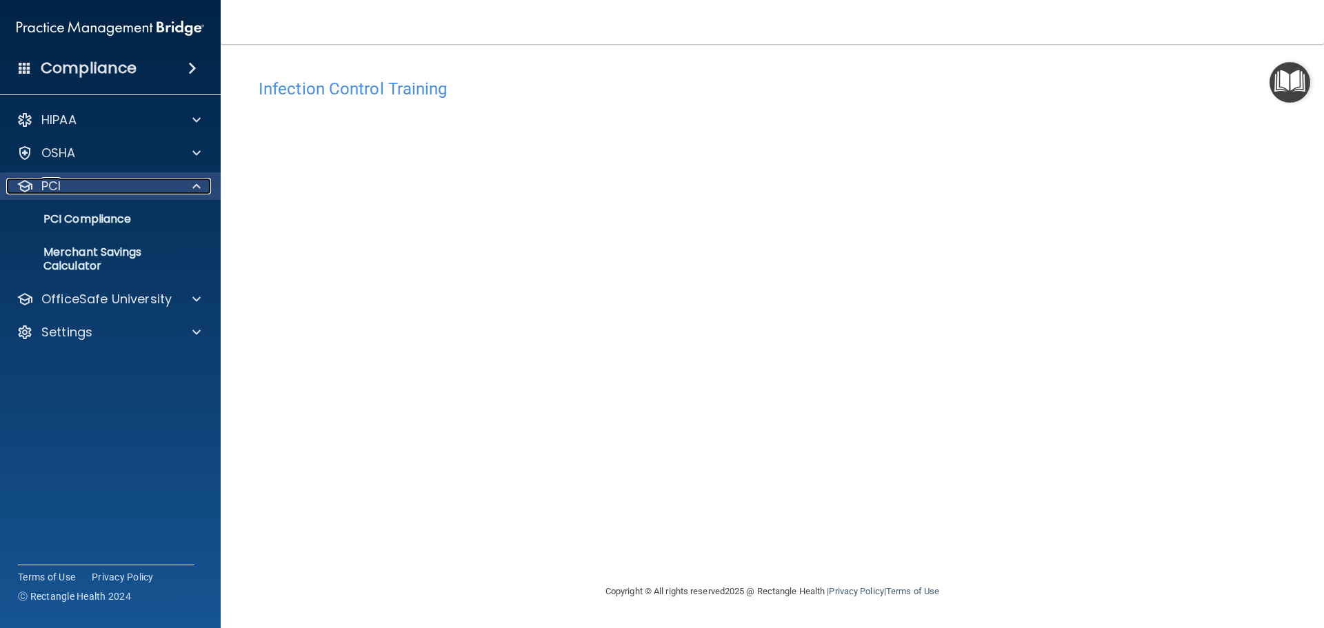
click at [194, 188] on span at bounding box center [196, 186] width 8 height 17
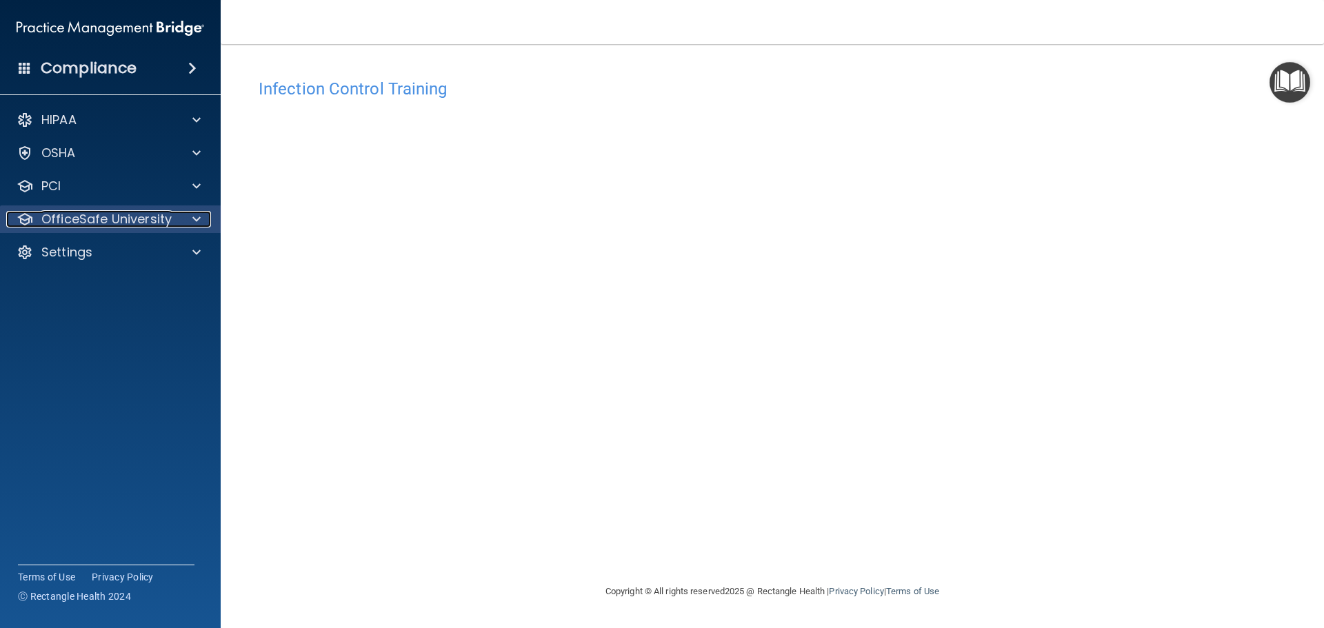
click at [195, 214] on span at bounding box center [196, 219] width 8 height 17
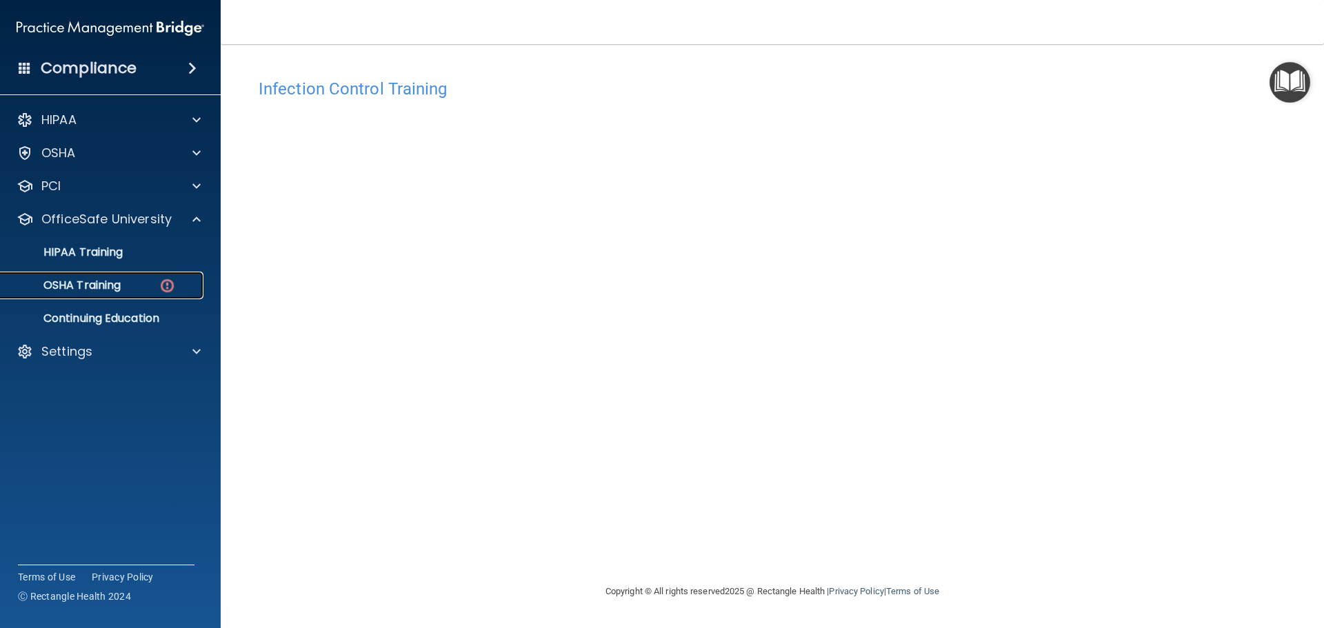
click at [141, 280] on div "OSHA Training" at bounding box center [103, 286] width 188 height 14
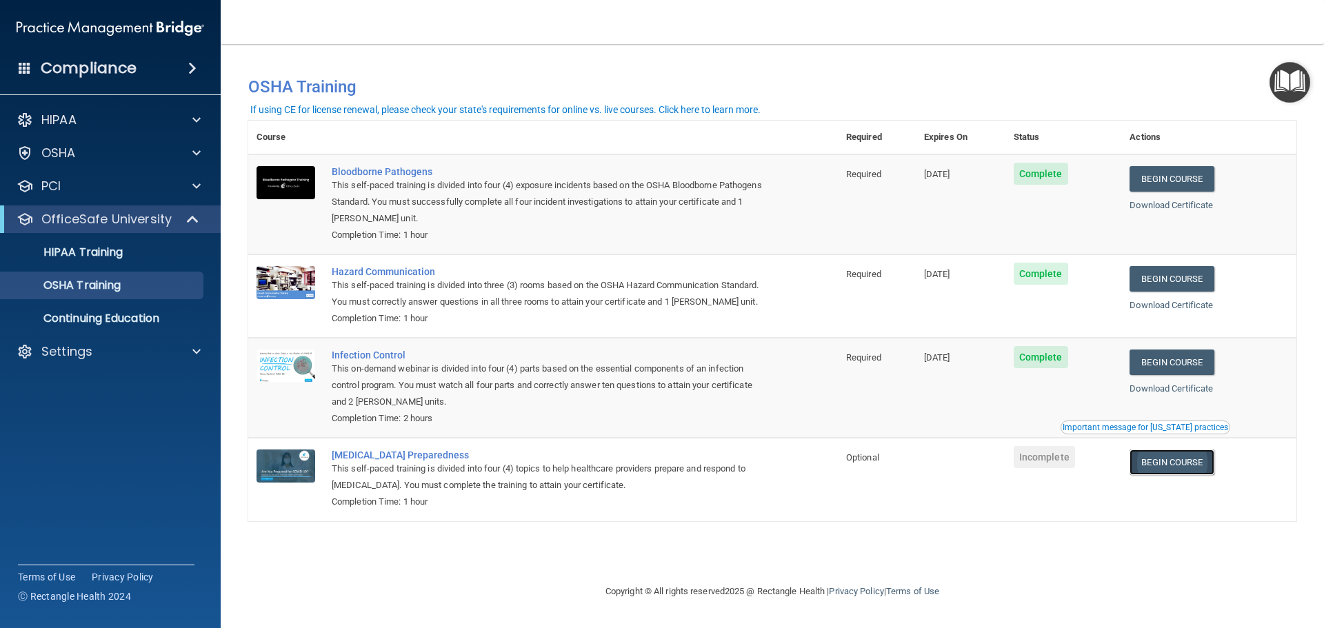
click at [1184, 460] on link "Begin Course" at bounding box center [1172, 463] width 84 height 26
click at [1185, 465] on link "Begin Course" at bounding box center [1172, 463] width 84 height 26
click at [1047, 466] on span "Incomplete" at bounding box center [1044, 457] width 61 height 22
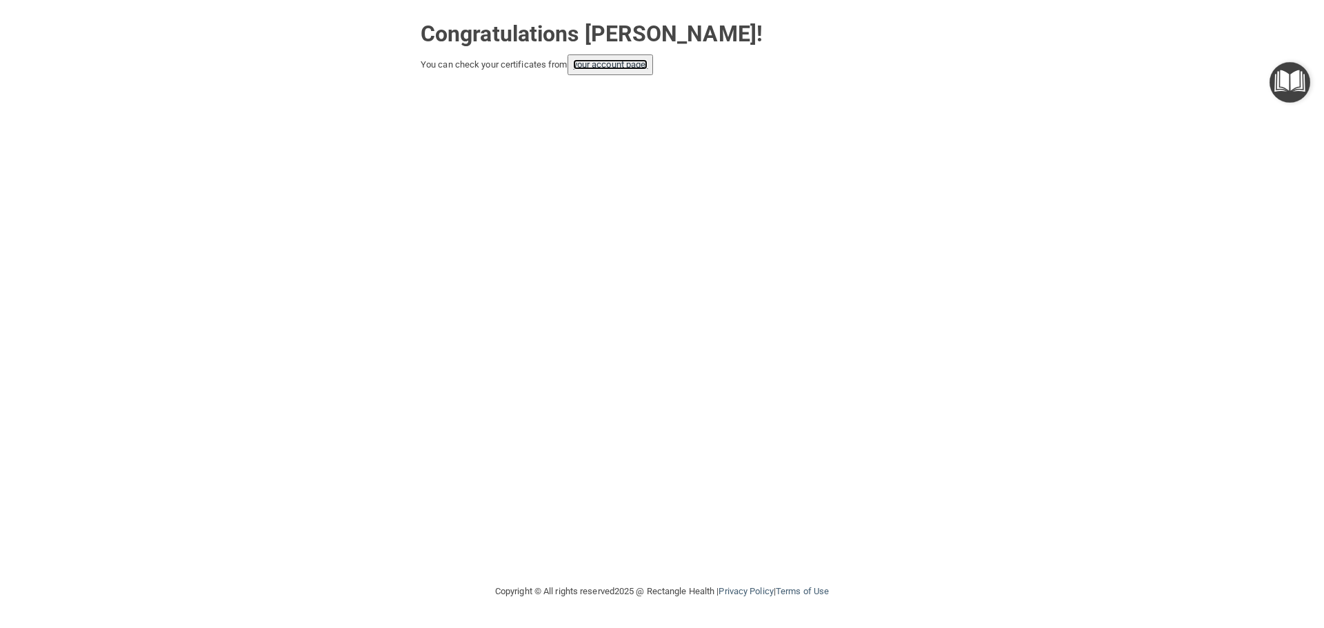
click at [586, 68] on link "your account page!" at bounding box center [610, 64] width 75 height 10
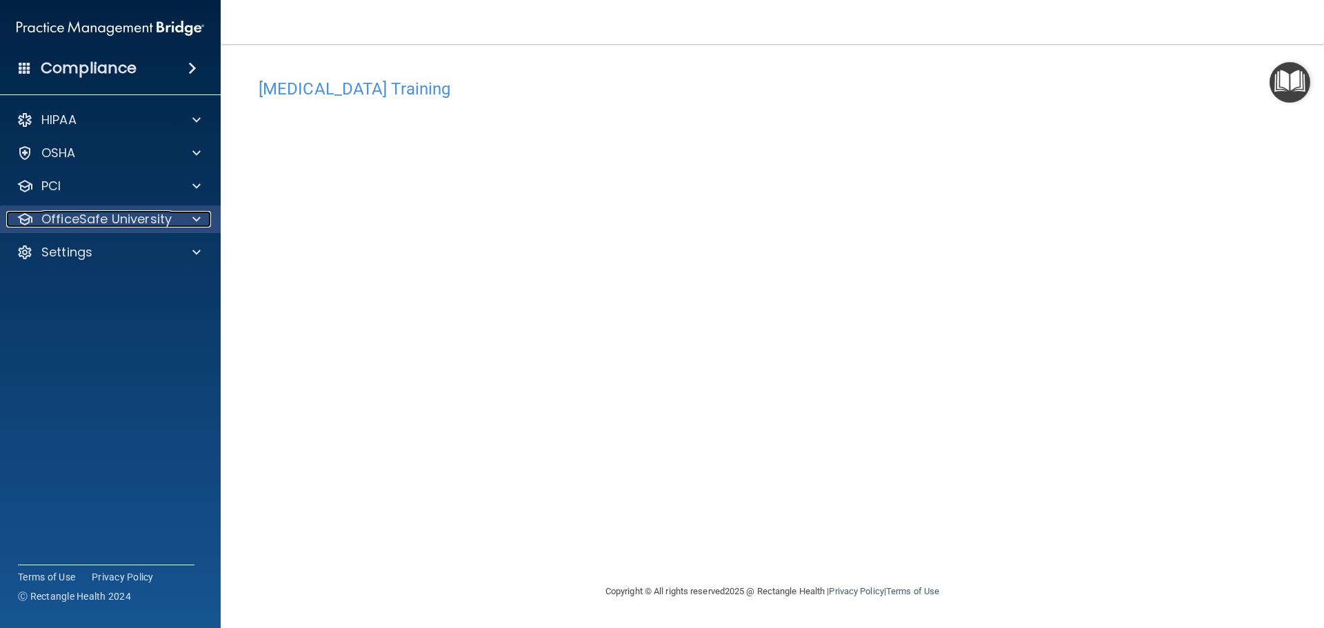
click at [94, 215] on p "OfficeSafe University" at bounding box center [106, 219] width 130 height 17
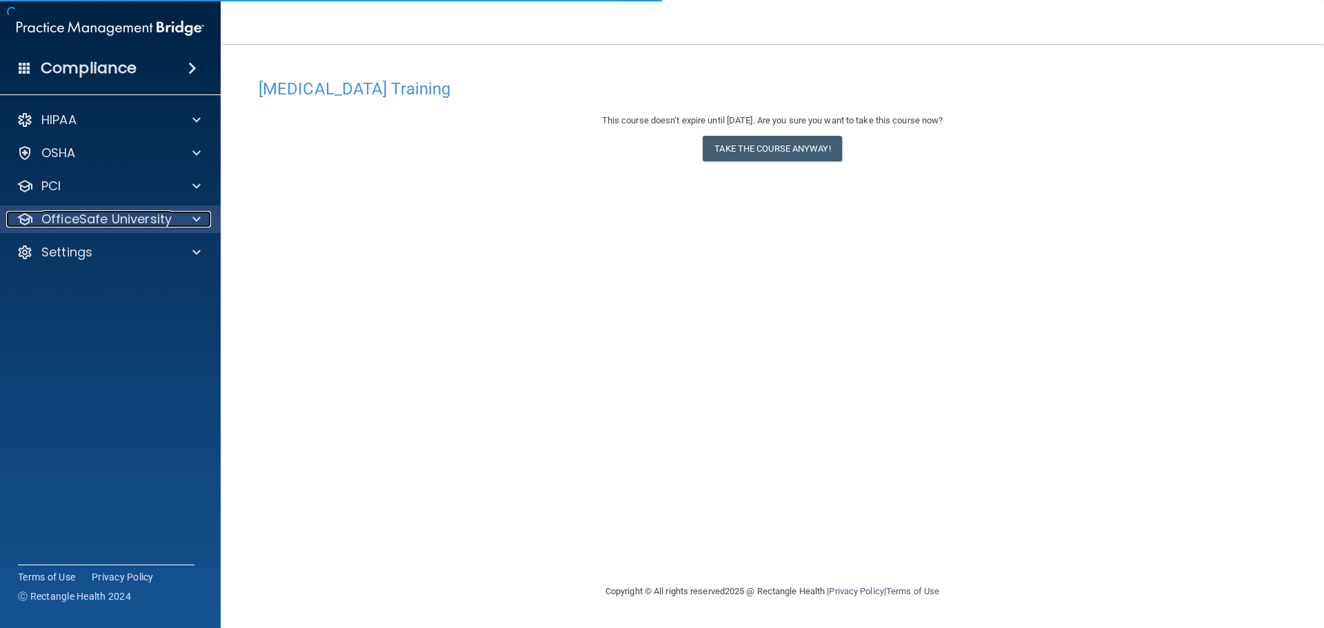
click at [94, 219] on p "OfficeSafe University" at bounding box center [106, 219] width 130 height 17
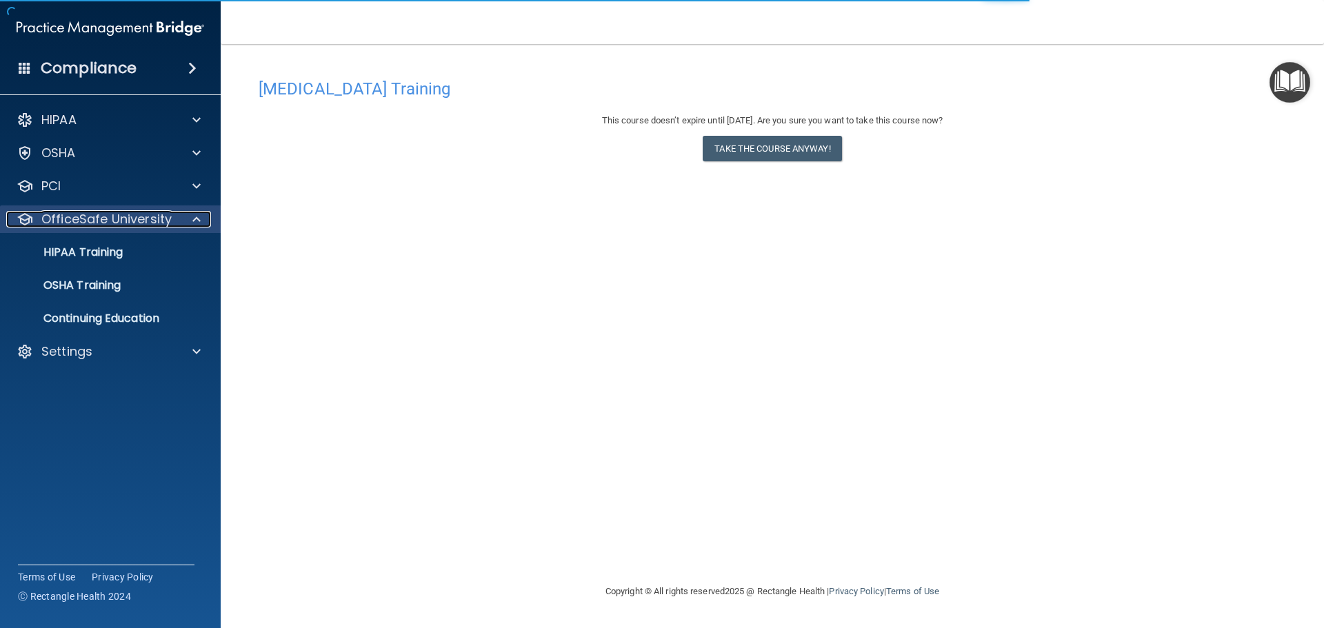
click at [94, 218] on p "OfficeSafe University" at bounding box center [106, 219] width 130 height 17
